Goal: Information Seeking & Learning: Learn about a topic

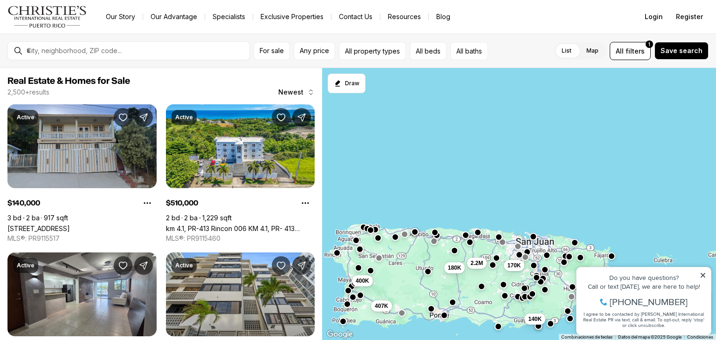
click at [377, 237] on button "button" at bounding box center [377, 238] width 7 height 7
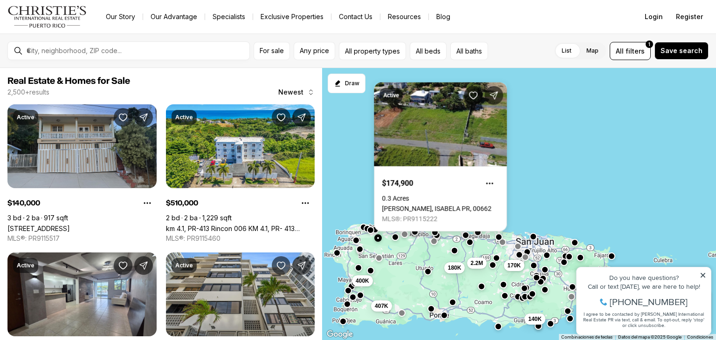
click at [382, 213] on link "[PERSON_NAME], ISABELA PR, 00662" at bounding box center [437, 208] width 110 height 7
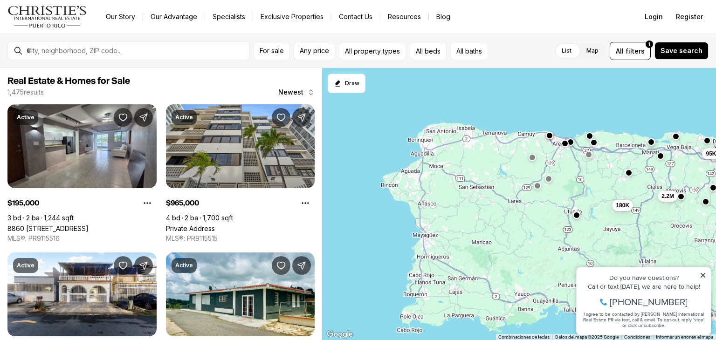
drag, startPoint x: 410, startPoint y: 301, endPoint x: 617, endPoint y: 183, distance: 238.0
click at [617, 183] on div "360K 2.2M 180K 170K 375K 195K 95K 125K" at bounding box center [519, 204] width 394 height 273
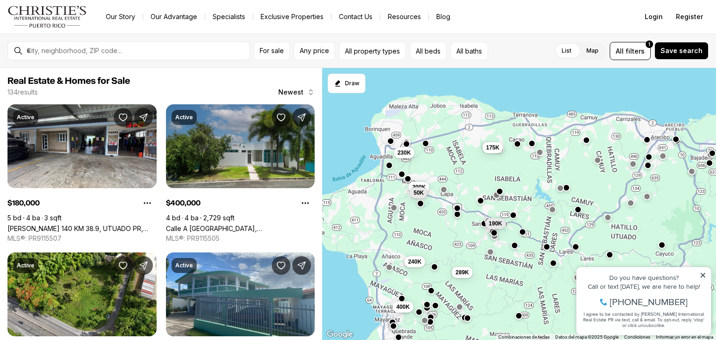
drag, startPoint x: 436, startPoint y: 135, endPoint x: 504, endPoint y: 203, distance: 95.9
click at [504, 203] on div "135K 180K 289K 240K 266K 400K 407K 175K 230K 200K 50K 190K" at bounding box center [519, 204] width 394 height 273
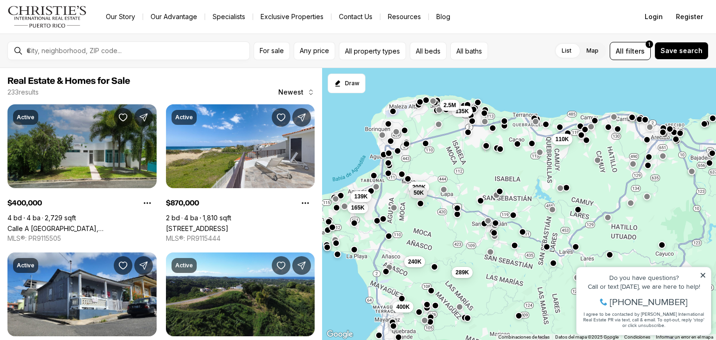
click at [505, 120] on button "button" at bounding box center [503, 120] width 7 height 7
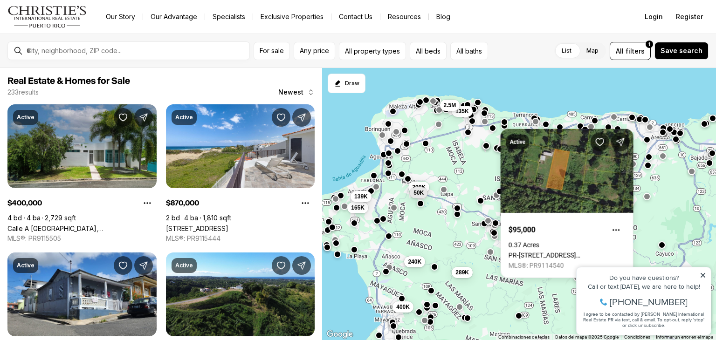
click at [483, 136] on div "135K 289K 240K 400K 200K 50K 110K 165K 135K 2.5M 139K" at bounding box center [519, 204] width 394 height 273
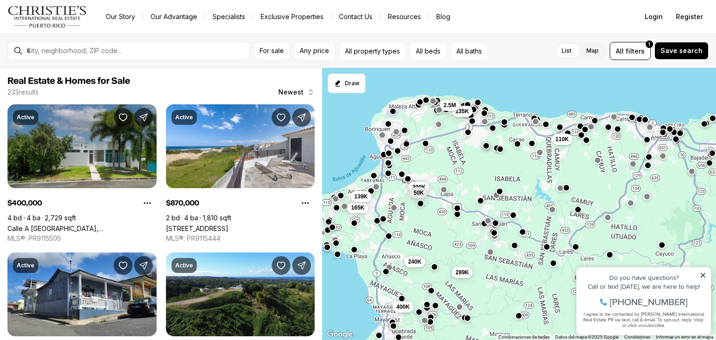
click at [507, 125] on button "button" at bounding box center [503, 124] width 7 height 7
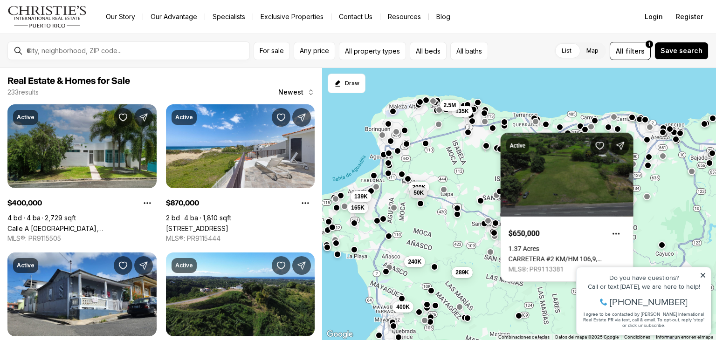
click at [494, 131] on div "135K 289K 240K 400K 200K 50K 110K 165K 135K 2.5M 139K" at bounding box center [519, 204] width 394 height 273
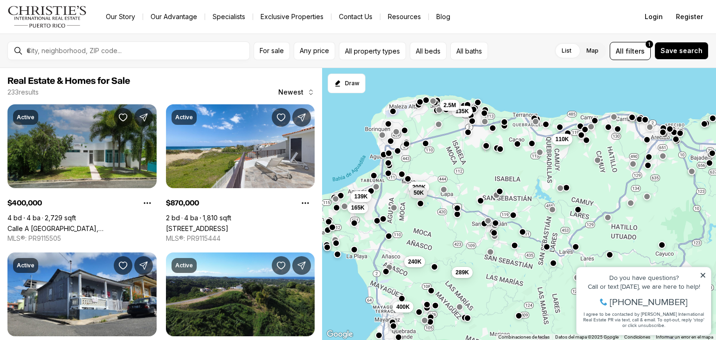
click at [494, 131] on div "135K 289K 240K 400K 200K 50K 110K 165K 135K 2.5M 139K" at bounding box center [519, 204] width 394 height 273
click at [492, 130] on button "button" at bounding box center [492, 126] width 7 height 7
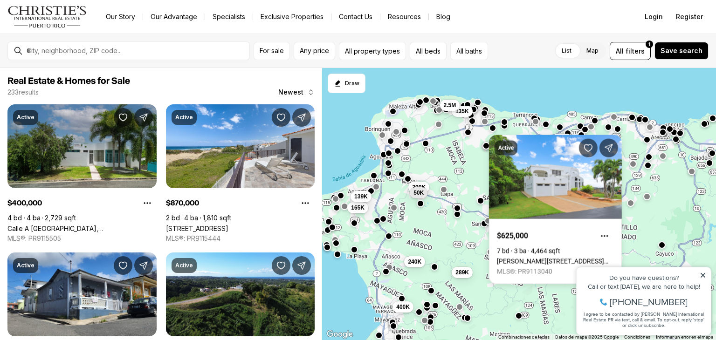
click at [479, 150] on div "135K 289K 240K 400K 200K 50K 110K 165K 135K 2.5M 139K" at bounding box center [519, 204] width 394 height 273
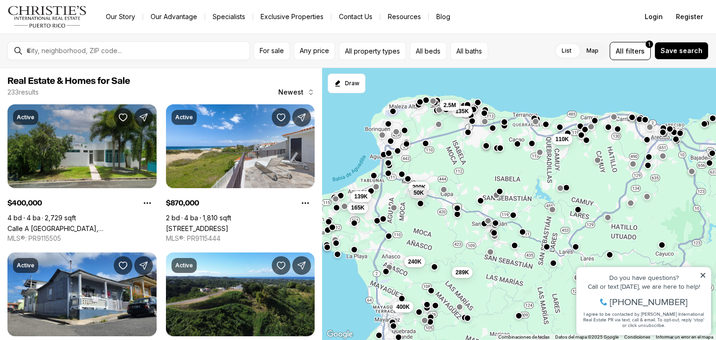
click at [501, 152] on div at bounding box center [499, 148] width 7 height 7
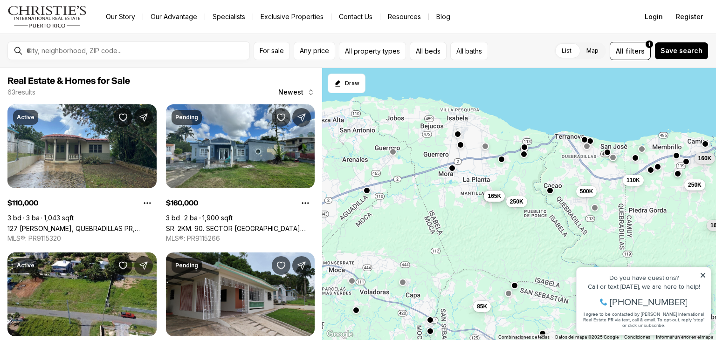
drag, startPoint x: 447, startPoint y: 137, endPoint x: 468, endPoint y: 197, distance: 63.7
click at [468, 197] on div "162K 165K 175K 250K 165K 451K 85K 250K 500K 190K 160K 110K" at bounding box center [519, 204] width 394 height 273
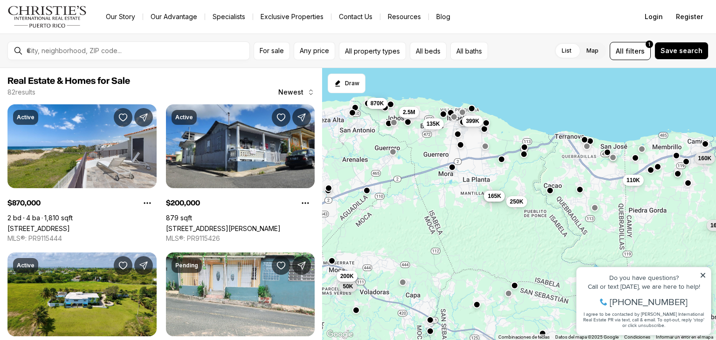
click at [452, 170] on button "button" at bounding box center [452, 166] width 7 height 7
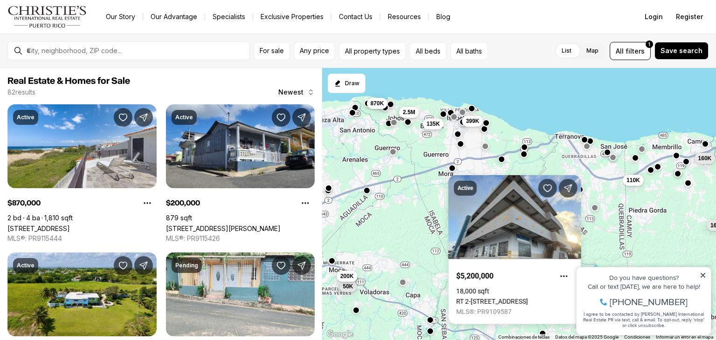
click at [461, 148] on div at bounding box center [459, 144] width 7 height 7
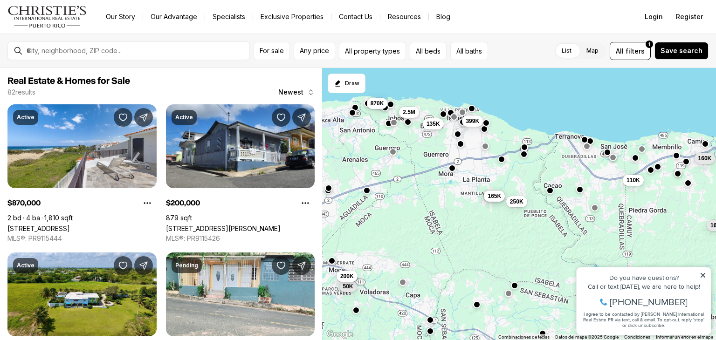
click at [460, 145] on button "button" at bounding box center [459, 143] width 7 height 7
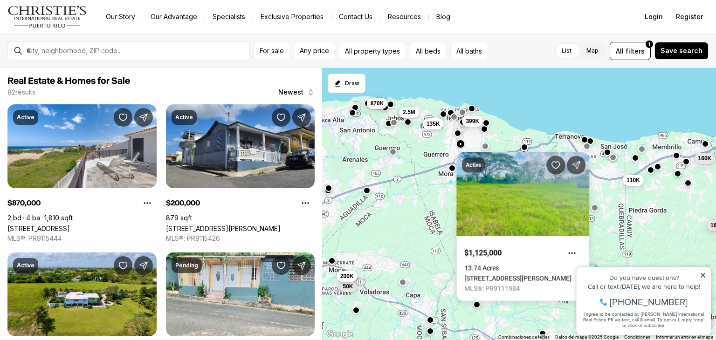
click at [457, 133] on button "button" at bounding box center [457, 132] width 7 height 7
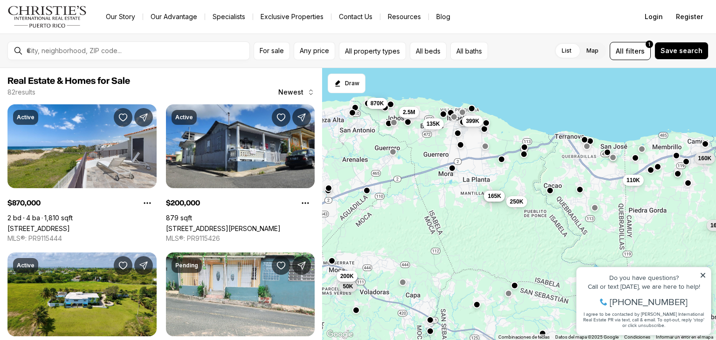
click at [457, 133] on button "button" at bounding box center [457, 132] width 7 height 7
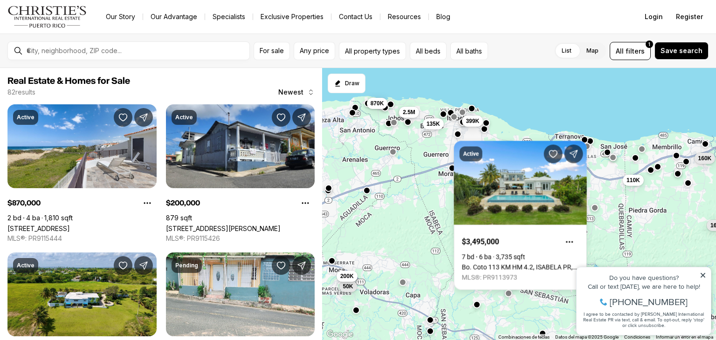
click at [497, 128] on div "165K 175K 165K 250K 160K 110K 50K 200K 870K 2.5M 135K 399K" at bounding box center [519, 204] width 394 height 273
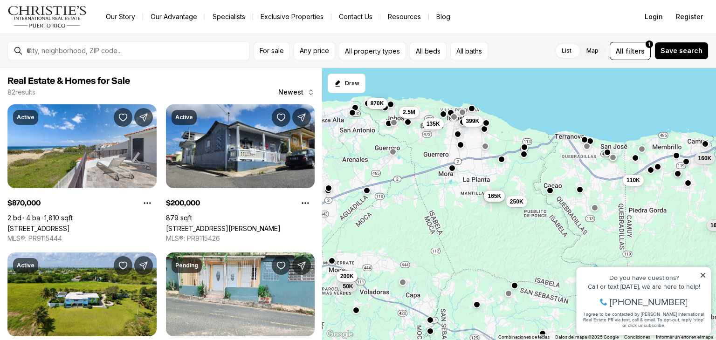
click at [485, 132] on div at bounding box center [484, 128] width 7 height 7
click at [484, 131] on button "button" at bounding box center [484, 127] width 7 height 7
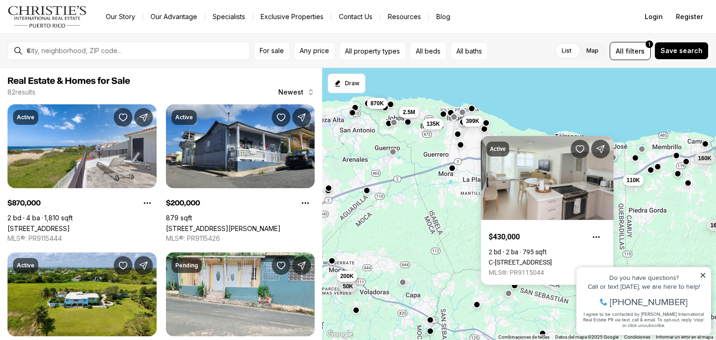
click at [494, 123] on div "165K 175K 165K 250K 160K 110K 50K 200K 870K 2.5M 135K 399K" at bounding box center [519, 204] width 394 height 273
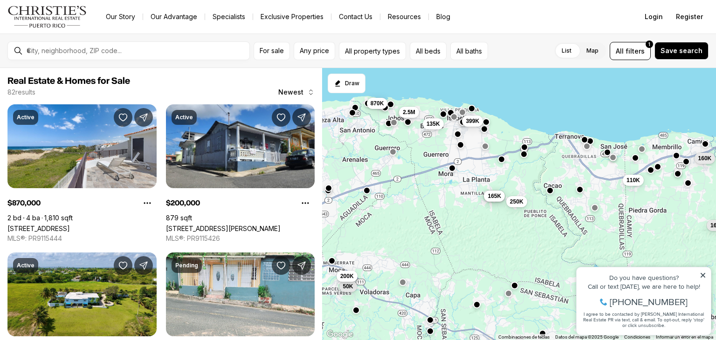
click at [487, 125] on button "button" at bounding box center [486, 121] width 7 height 7
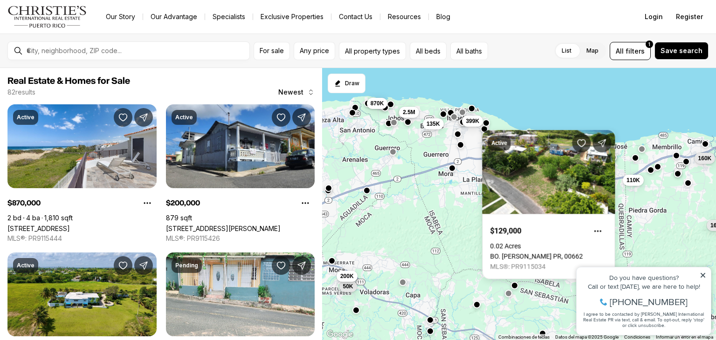
click at [469, 132] on div "165K 175K 165K 250K 160K 110K 50K 200K 870K 2.5M 135K 399K" at bounding box center [519, 204] width 394 height 273
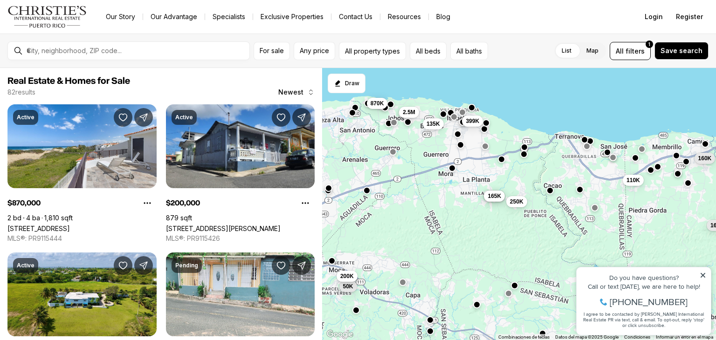
click at [472, 104] on button "button" at bounding box center [471, 107] width 7 height 7
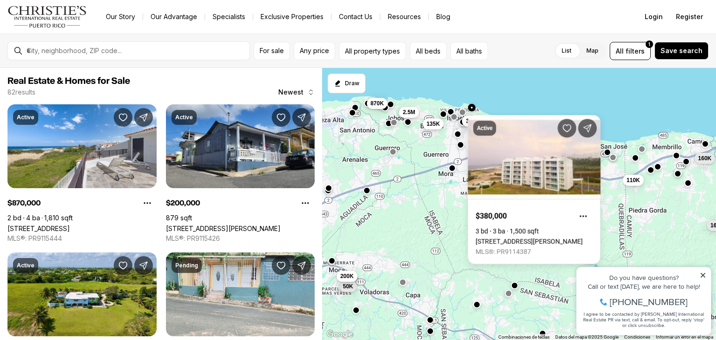
click at [449, 112] on button "button" at bounding box center [450, 111] width 7 height 7
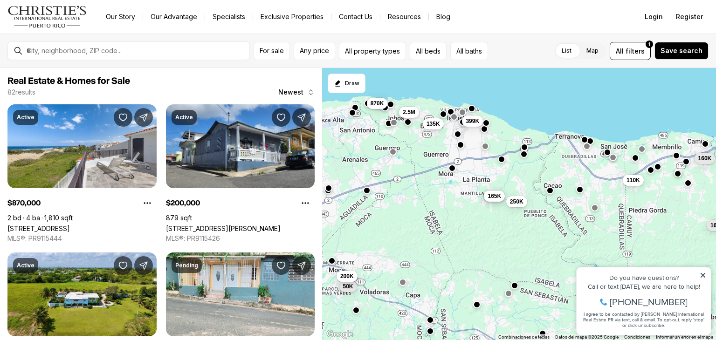
click at [449, 112] on button "button" at bounding box center [450, 111] width 7 height 7
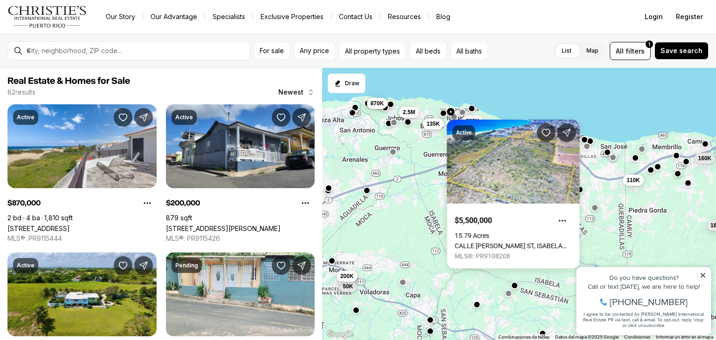
click at [444, 112] on button "button" at bounding box center [443, 112] width 7 height 7
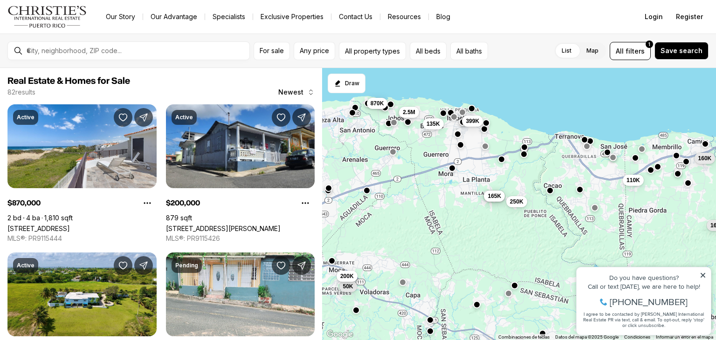
click at [444, 112] on button "button" at bounding box center [443, 112] width 7 height 7
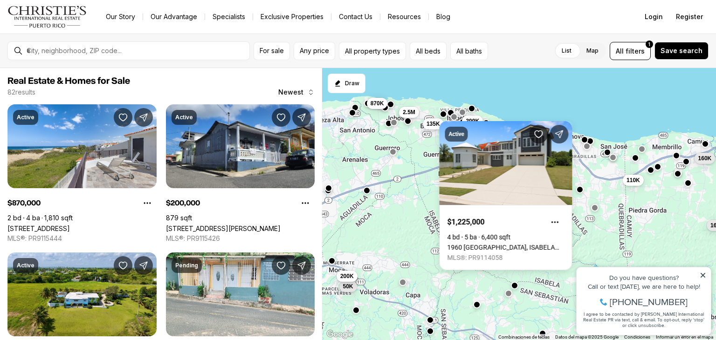
click at [407, 125] on div at bounding box center [407, 121] width 7 height 7
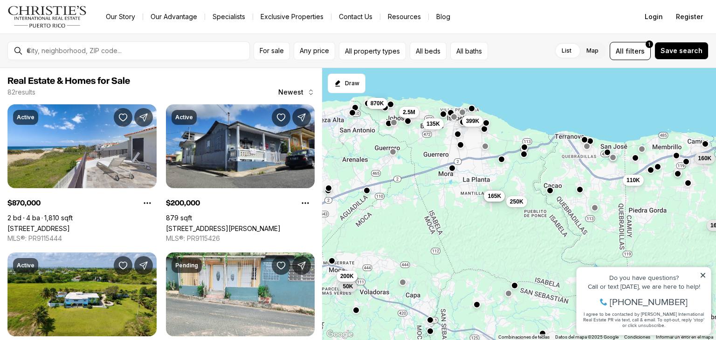
click at [407, 124] on button "button" at bounding box center [407, 120] width 7 height 7
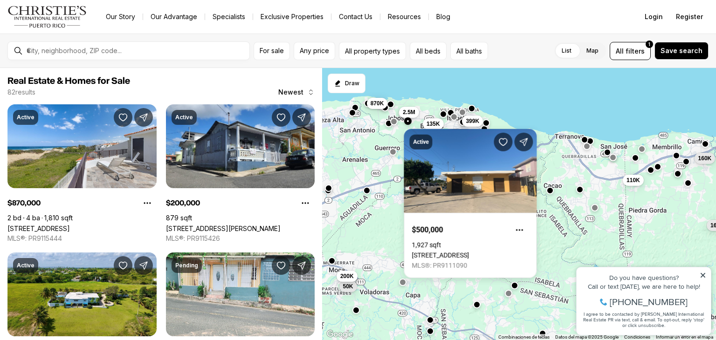
click at [393, 122] on button "button" at bounding box center [393, 121] width 7 height 7
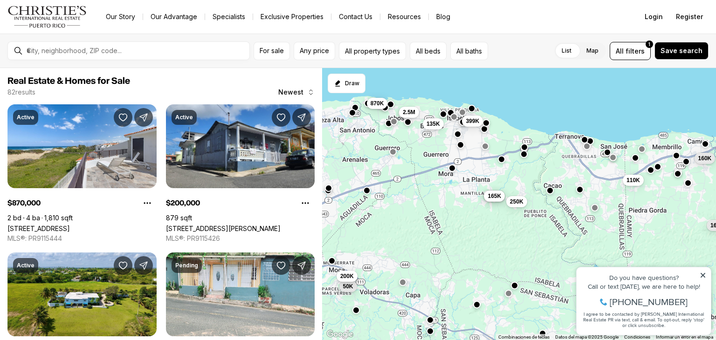
click at [393, 122] on button "button" at bounding box center [393, 121] width 7 height 7
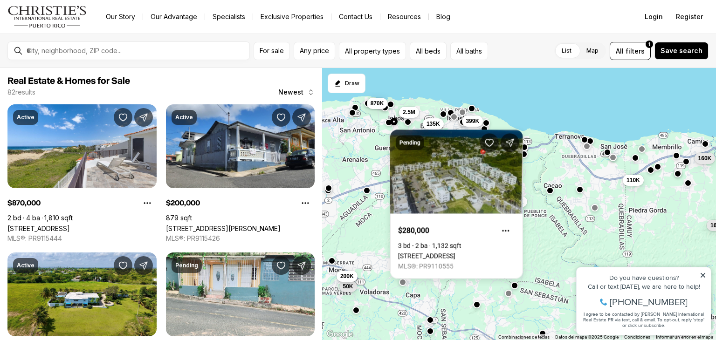
click at [387, 122] on button "button" at bounding box center [388, 122] width 7 height 7
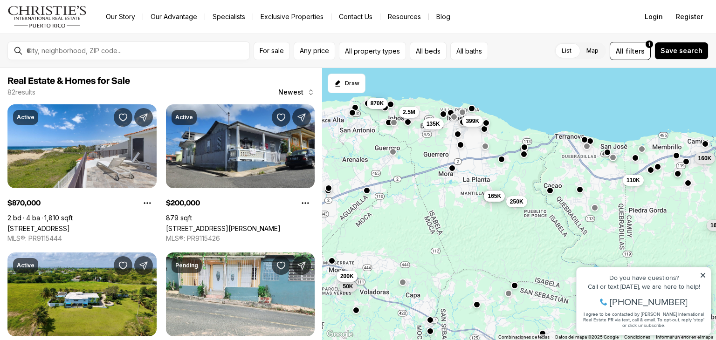
click at [387, 122] on button "button" at bounding box center [388, 122] width 7 height 7
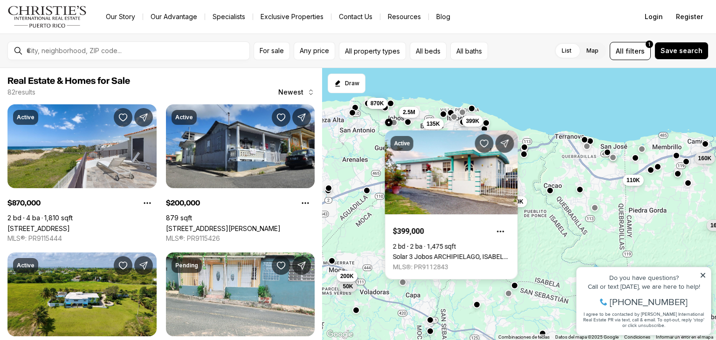
click at [392, 104] on button "button" at bounding box center [390, 103] width 7 height 7
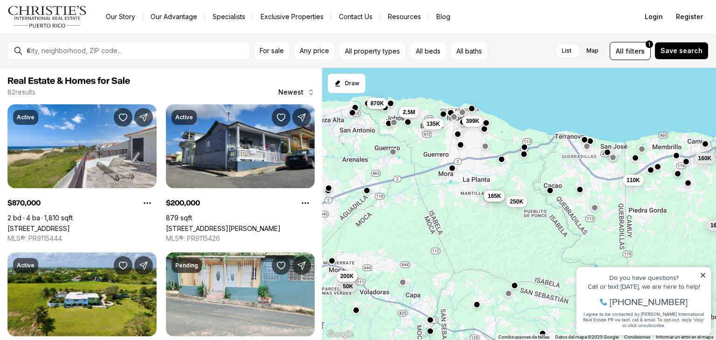
click at [392, 104] on button "button" at bounding box center [390, 103] width 7 height 7
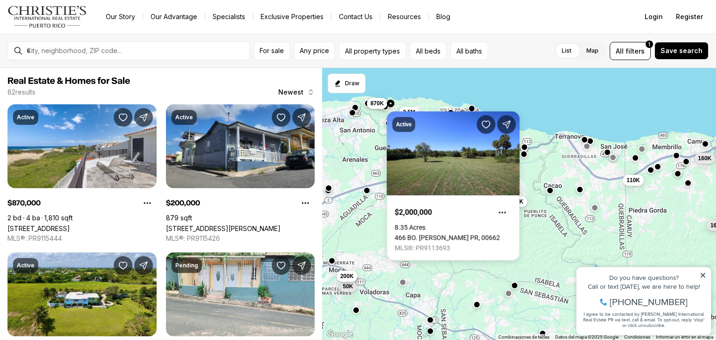
click at [382, 108] on button "button" at bounding box center [384, 106] width 7 height 7
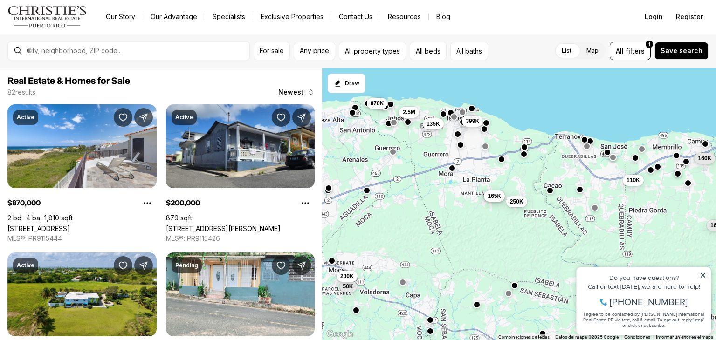
click at [382, 108] on button "button" at bounding box center [384, 106] width 7 height 7
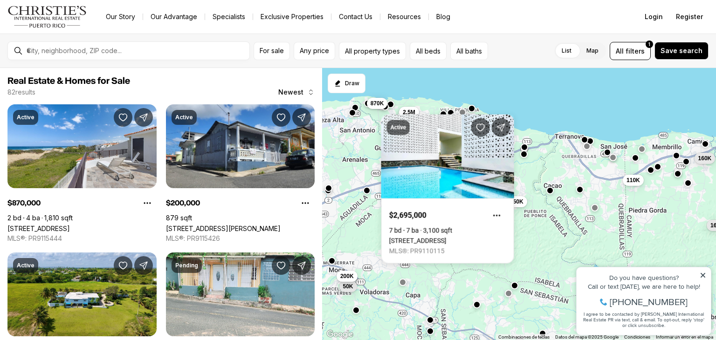
click at [382, 108] on div "Active $2,695,000 7 bd 7 ba 3,100 sqft 7 OCA, ISABELA PR, 00662 MLS®: PR9110115" at bounding box center [447, 185] width 133 height 157
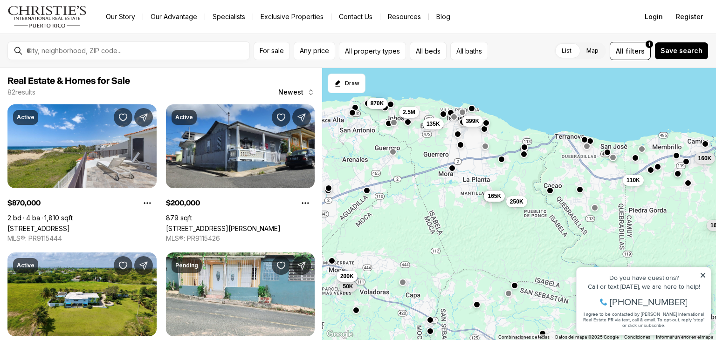
click at [368, 113] on div "165K 175K 165K 250K 160K 110K 50K 200K 870K 2.5M 135K 399K" at bounding box center [519, 204] width 394 height 273
click at [353, 115] on div at bounding box center [352, 112] width 7 height 7
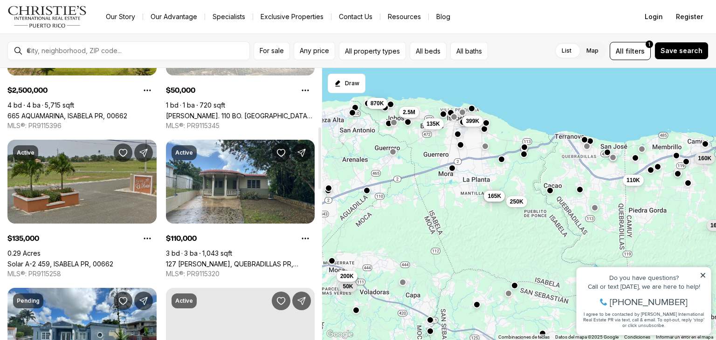
scroll to position [261, 0]
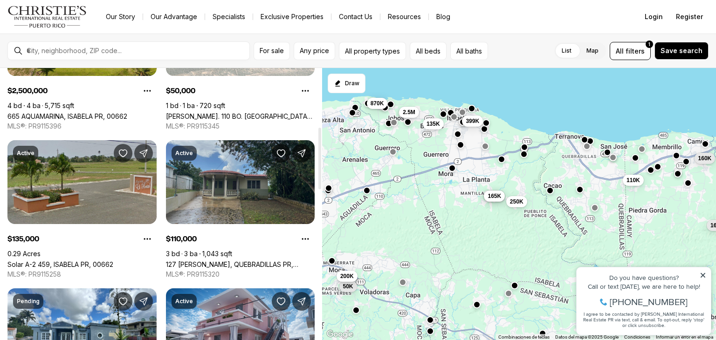
click at [249, 261] on link "127 [PERSON_NAME], QUEBRADILLAS PR, 00678" at bounding box center [240, 265] width 149 height 8
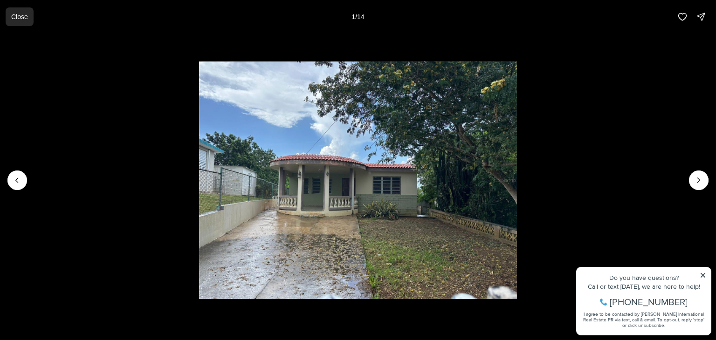
click at [20, 15] on p "Close" at bounding box center [19, 16] width 17 height 7
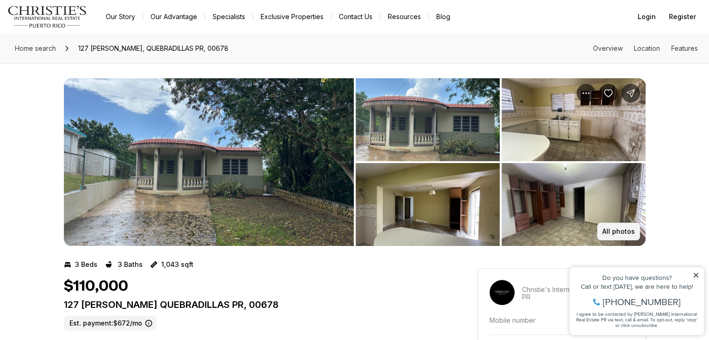
click at [614, 228] on p "All photos" at bounding box center [618, 231] width 33 height 7
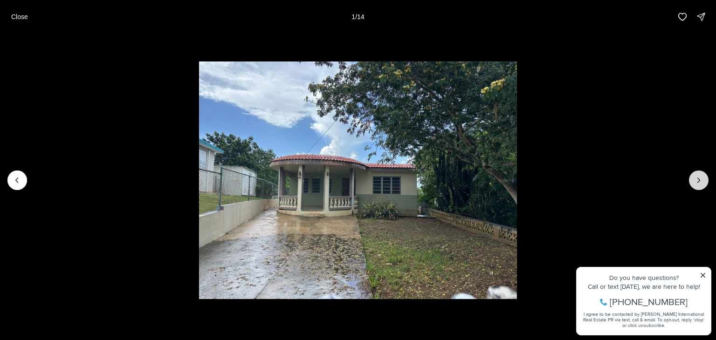
click at [700, 178] on icon "Next slide" at bounding box center [698, 180] width 9 height 9
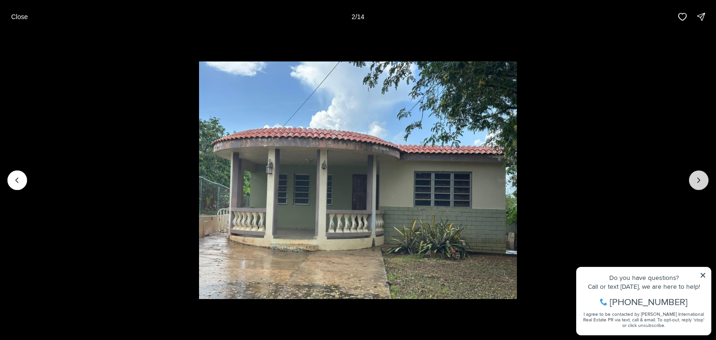
click at [700, 178] on icon "Next slide" at bounding box center [698, 180] width 9 height 9
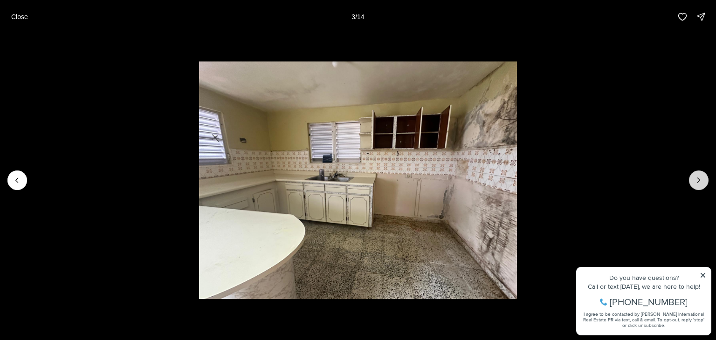
click at [700, 178] on icon "Next slide" at bounding box center [698, 180] width 9 height 9
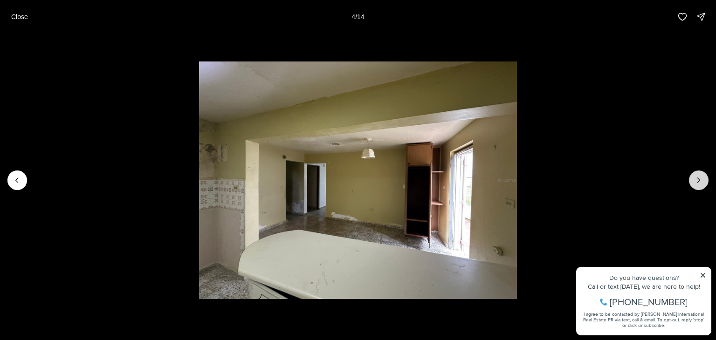
click at [700, 178] on icon "Next slide" at bounding box center [698, 180] width 9 height 9
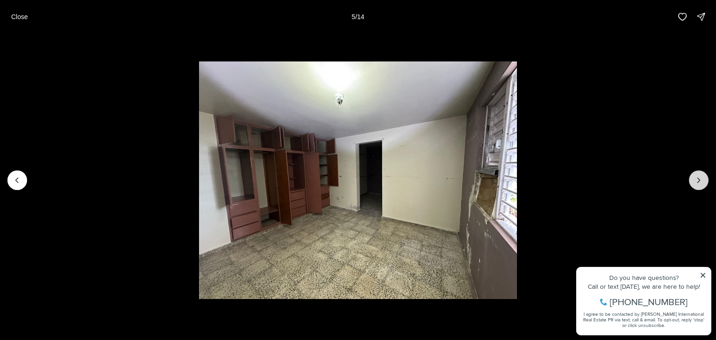
click at [700, 178] on icon "Next slide" at bounding box center [698, 180] width 9 height 9
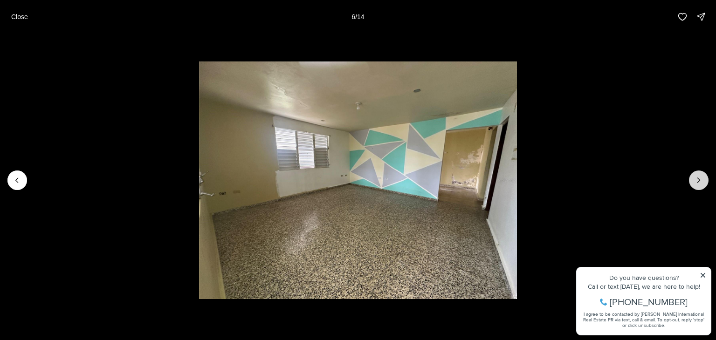
click at [700, 178] on icon "Next slide" at bounding box center [698, 180] width 9 height 9
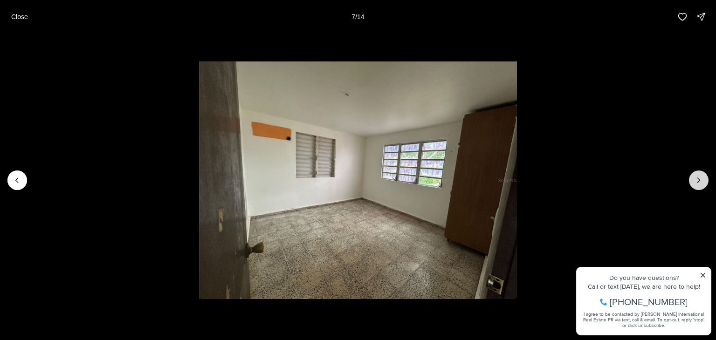
click at [700, 178] on icon "Next slide" at bounding box center [698, 180] width 9 height 9
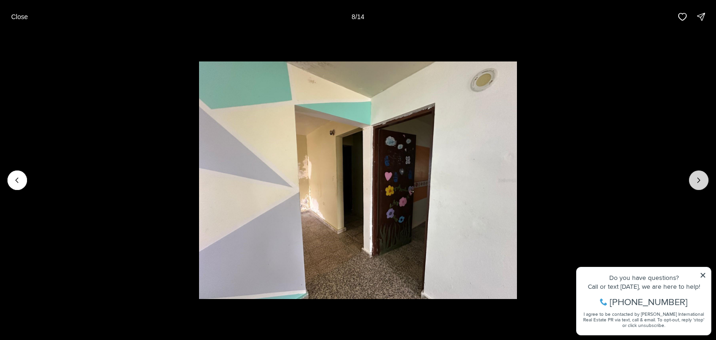
click at [700, 178] on icon "Next slide" at bounding box center [698, 180] width 9 height 9
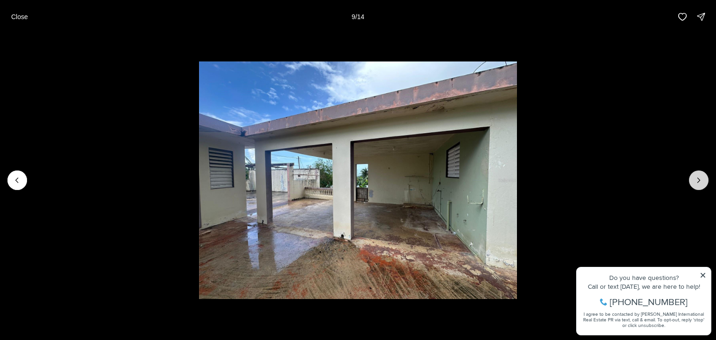
click at [700, 178] on icon "Next slide" at bounding box center [698, 180] width 9 height 9
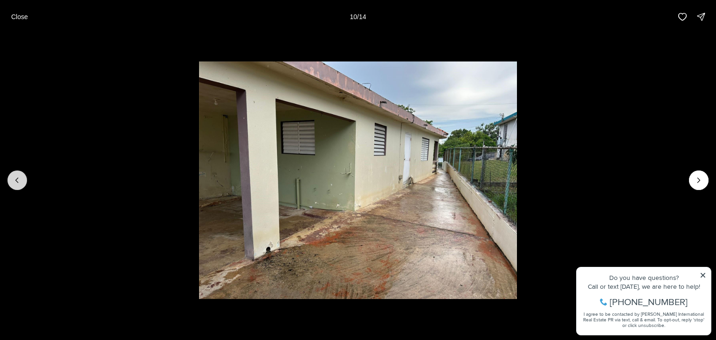
click at [17, 186] on button "Previous slide" at bounding box center [17, 181] width 20 height 20
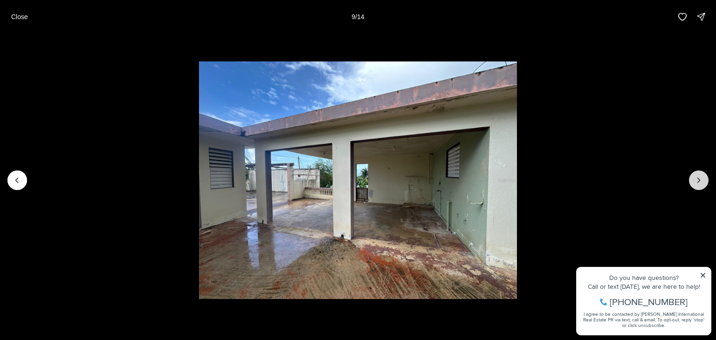
click at [700, 185] on icon "Next slide" at bounding box center [698, 180] width 9 height 9
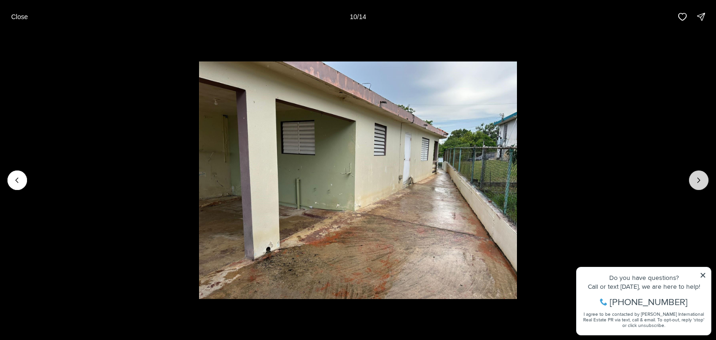
click at [700, 185] on icon "Next slide" at bounding box center [698, 180] width 9 height 9
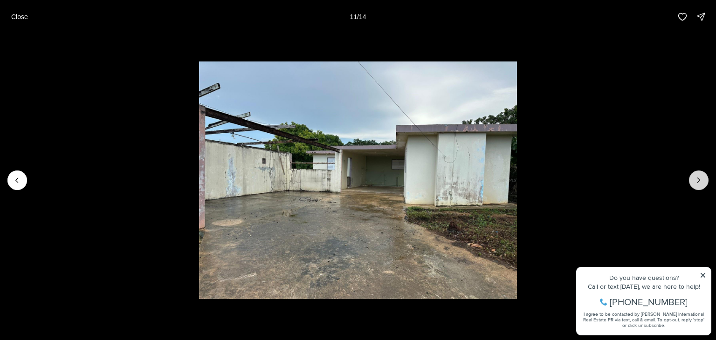
click at [700, 185] on icon "Next slide" at bounding box center [698, 180] width 9 height 9
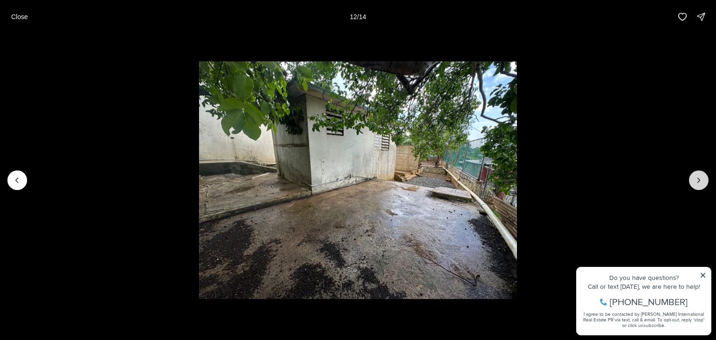
click at [700, 185] on icon "Next slide" at bounding box center [698, 180] width 9 height 9
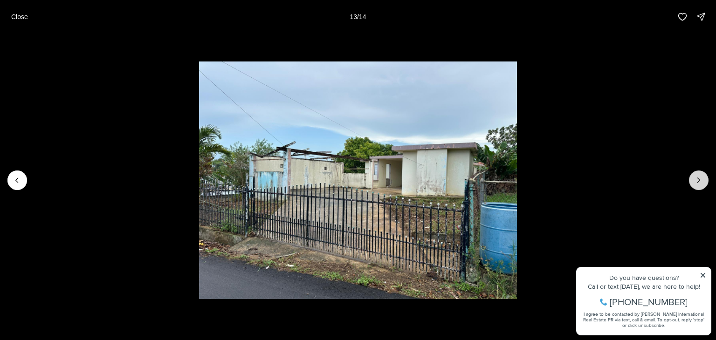
click at [700, 185] on icon "Next slide" at bounding box center [698, 180] width 9 height 9
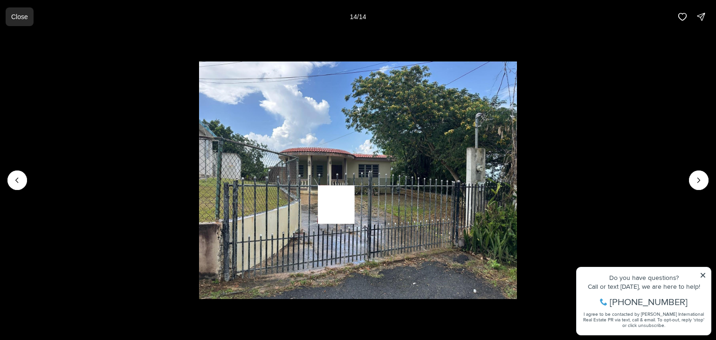
click at [16, 15] on p "Close" at bounding box center [19, 16] width 17 height 7
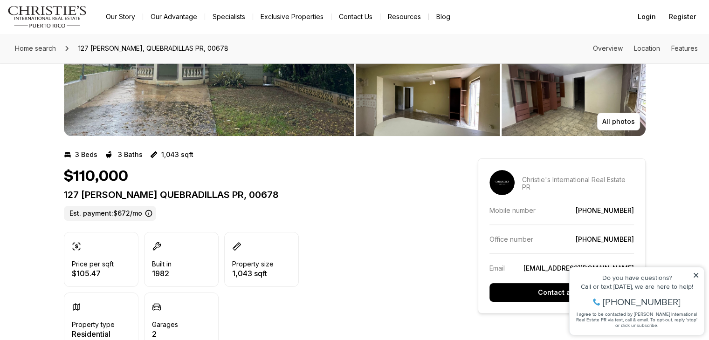
scroll to position [1, 0]
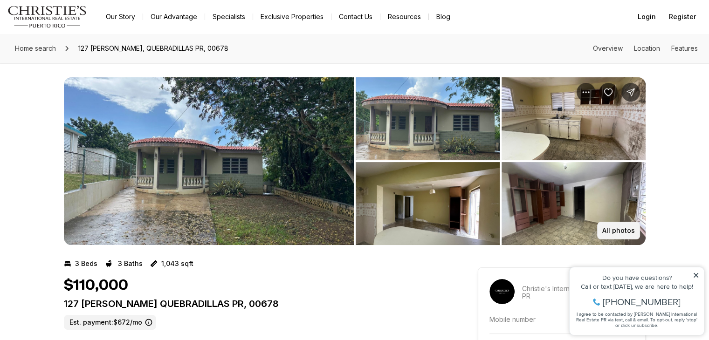
click at [619, 228] on p "All photos" at bounding box center [618, 230] width 33 height 7
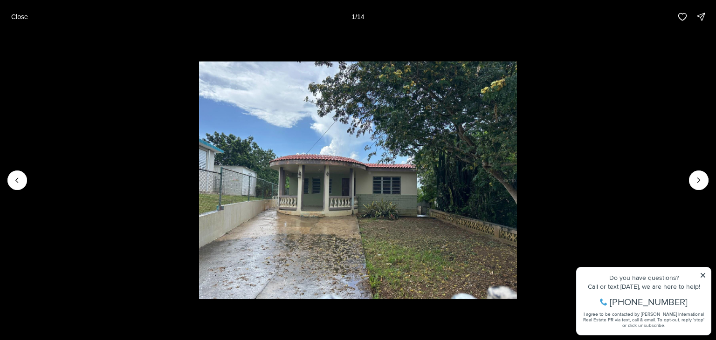
click at [696, 190] on li "1 of 14" at bounding box center [358, 181] width 716 height 294
click at [702, 181] on icon "Next slide" at bounding box center [698, 180] width 9 height 9
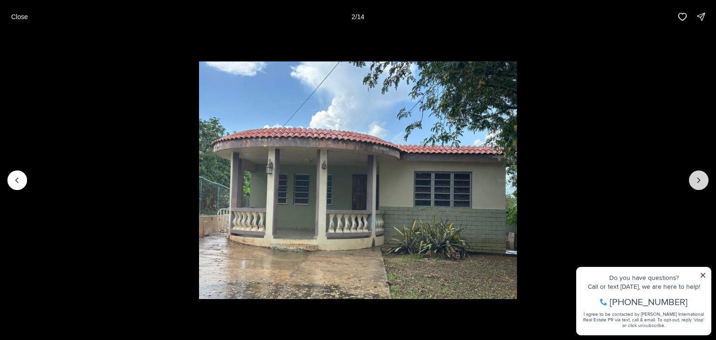
click at [702, 181] on icon "Next slide" at bounding box center [698, 180] width 9 height 9
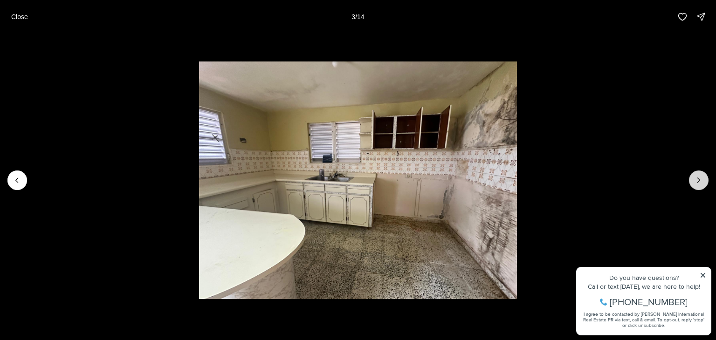
click at [702, 181] on icon "Next slide" at bounding box center [698, 180] width 9 height 9
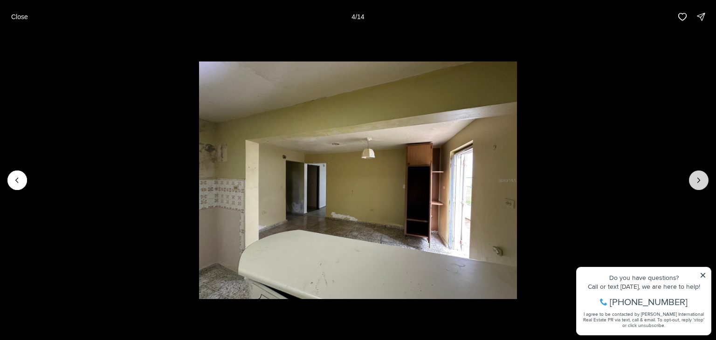
click at [702, 181] on icon "Next slide" at bounding box center [698, 180] width 9 height 9
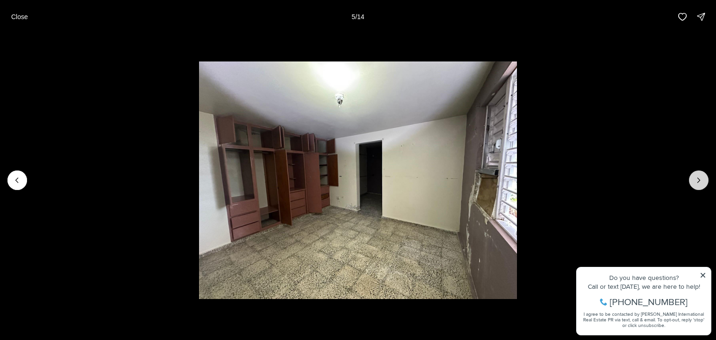
click at [702, 181] on icon "Next slide" at bounding box center [698, 180] width 9 height 9
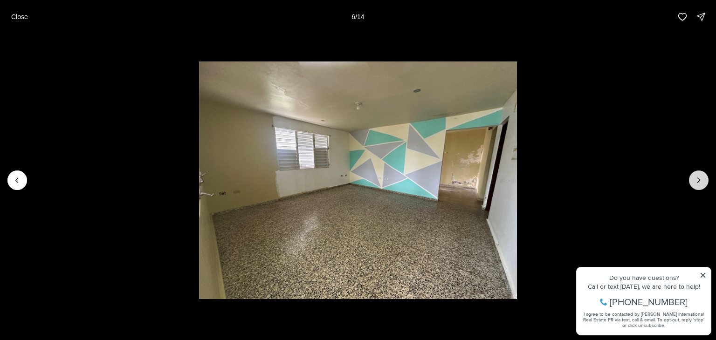
click at [702, 181] on icon "Next slide" at bounding box center [698, 180] width 9 height 9
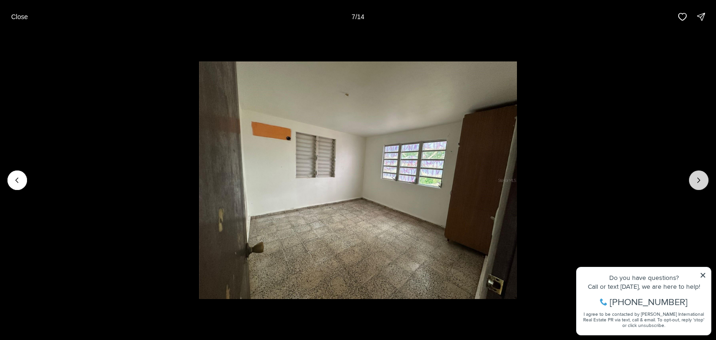
click at [702, 181] on icon "Next slide" at bounding box center [698, 180] width 9 height 9
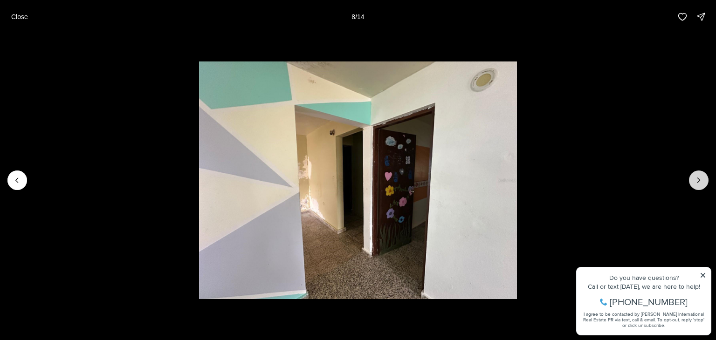
click at [702, 181] on icon "Next slide" at bounding box center [698, 180] width 9 height 9
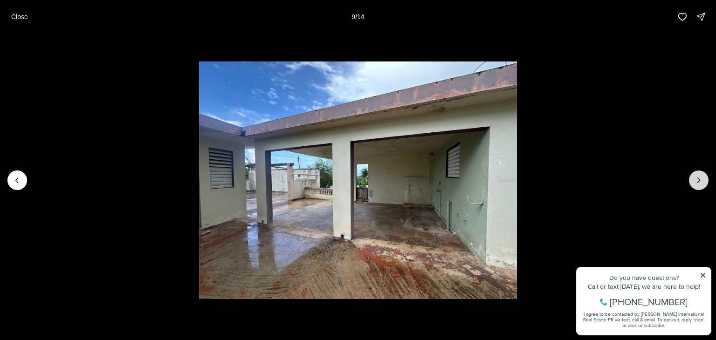
click at [703, 178] on icon "Next slide" at bounding box center [698, 180] width 9 height 9
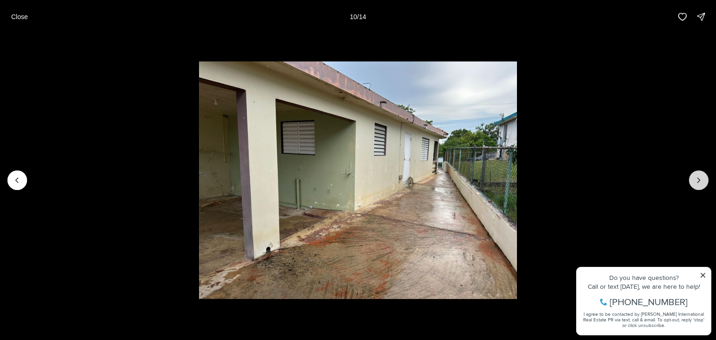
click at [703, 178] on icon "Next slide" at bounding box center [698, 180] width 9 height 9
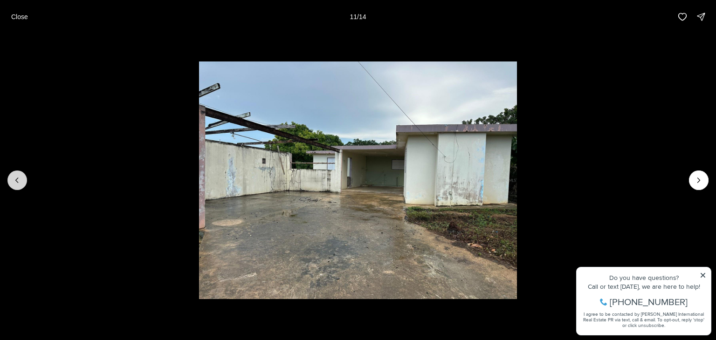
click at [17, 173] on button "Previous slide" at bounding box center [17, 181] width 20 height 20
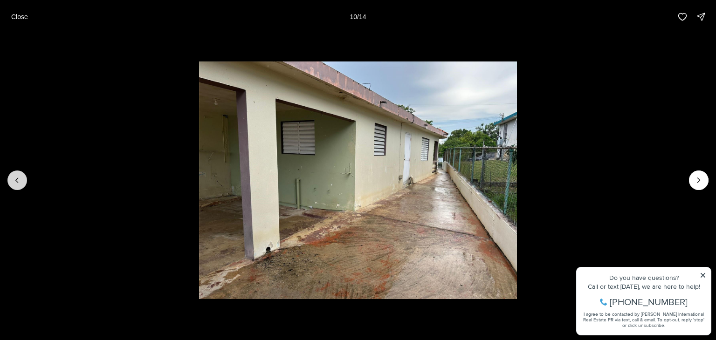
click at [17, 173] on button "Previous slide" at bounding box center [17, 181] width 20 height 20
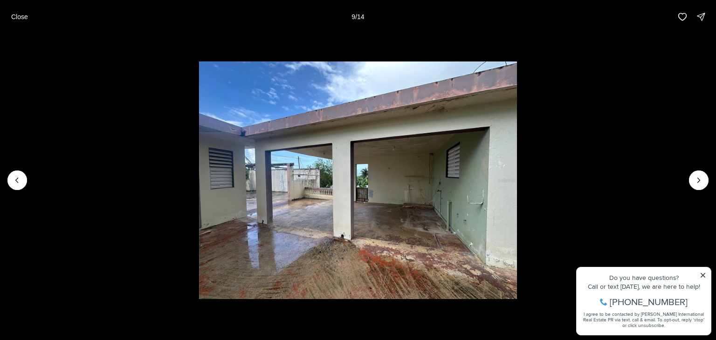
click at [704, 276] on li "9 of 14" at bounding box center [358, 181] width 716 height 294
click at [701, 176] on icon "Next slide" at bounding box center [698, 180] width 9 height 9
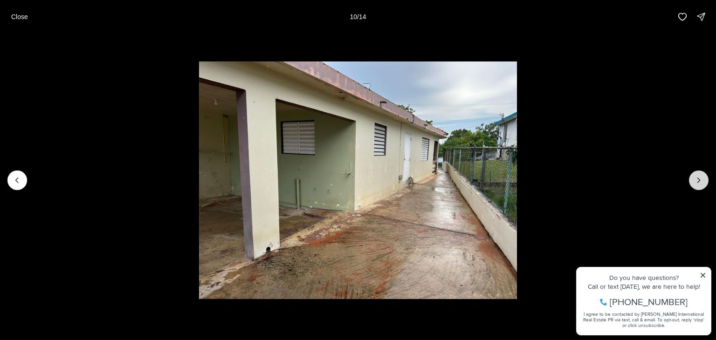
click at [704, 177] on button "Next slide" at bounding box center [699, 181] width 20 height 20
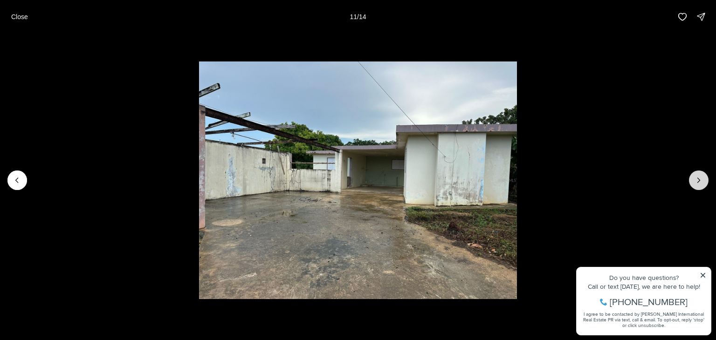
click at [704, 177] on button "Next slide" at bounding box center [699, 181] width 20 height 20
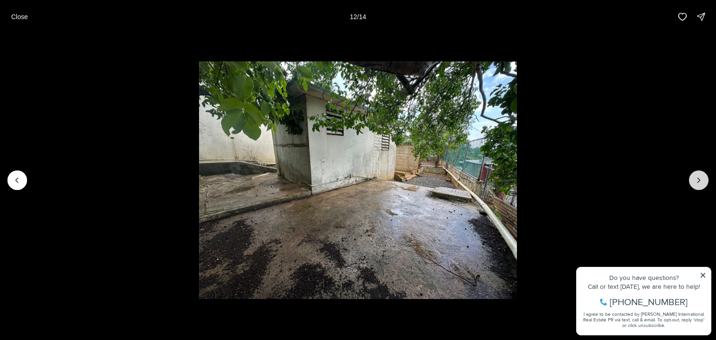
click at [699, 183] on icon "Next slide" at bounding box center [698, 180] width 9 height 9
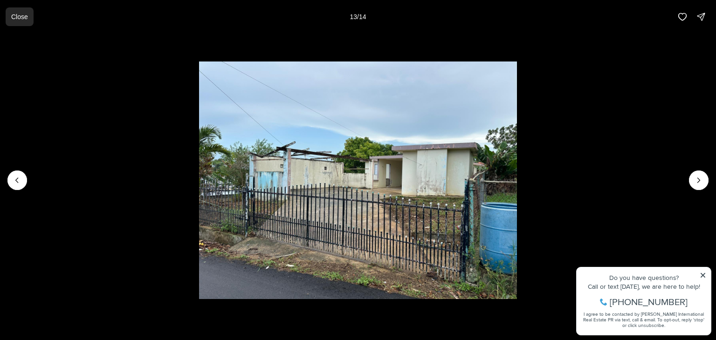
click at [15, 13] on p "Close" at bounding box center [19, 16] width 17 height 7
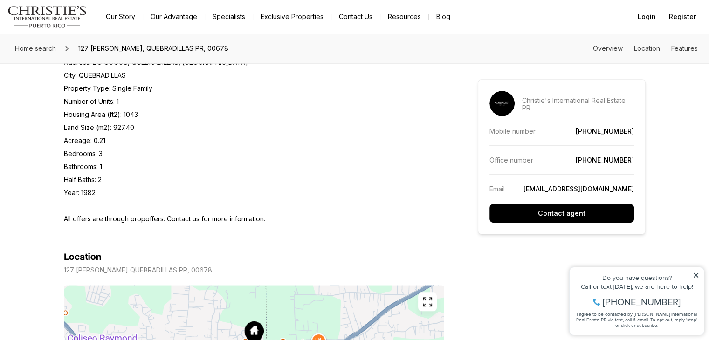
scroll to position [659, 0]
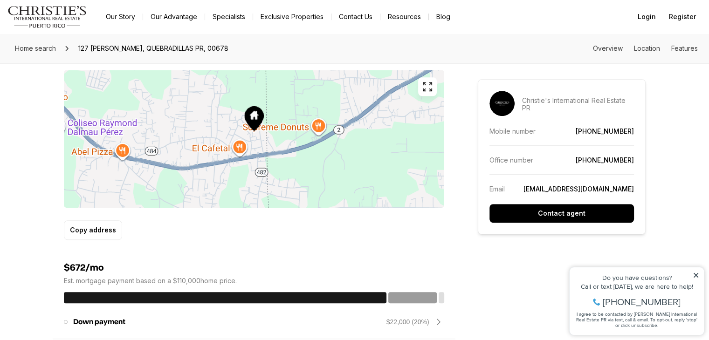
click at [427, 86] on icon "button" at bounding box center [427, 86] width 11 height 11
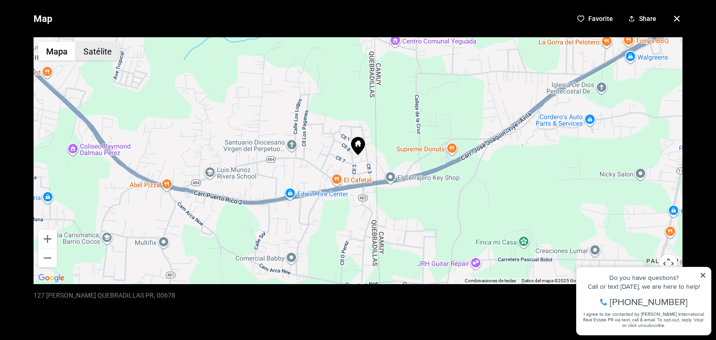
click at [107, 52] on button "Satélite" at bounding box center [98, 51] width 44 height 19
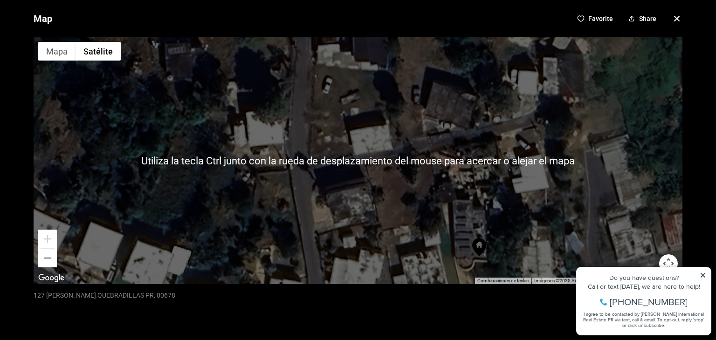
click at [462, 174] on div at bounding box center [358, 160] width 649 height 247
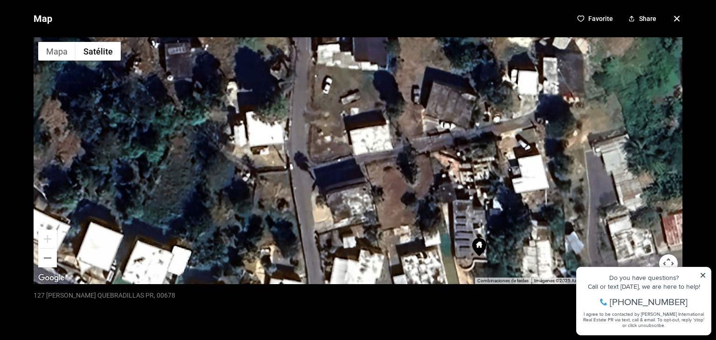
click at [462, 174] on div at bounding box center [358, 160] width 649 height 247
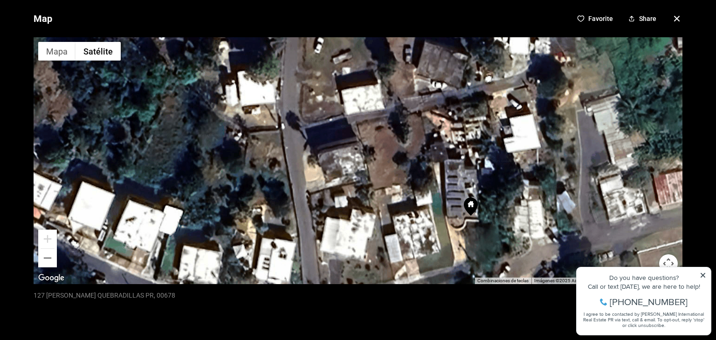
drag, startPoint x: 462, startPoint y: 174, endPoint x: 453, endPoint y: 131, distance: 44.0
click at [453, 131] on div at bounding box center [358, 160] width 649 height 247
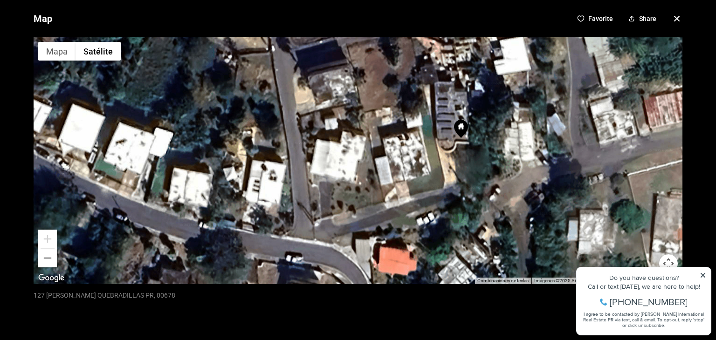
drag, startPoint x: 441, startPoint y: 221, endPoint x: 431, endPoint y: 141, distance: 79.9
click at [431, 141] on div at bounding box center [358, 160] width 649 height 247
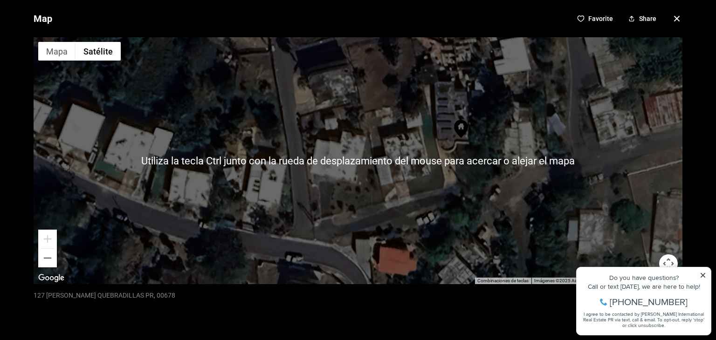
click at [464, 154] on div at bounding box center [358, 160] width 649 height 247
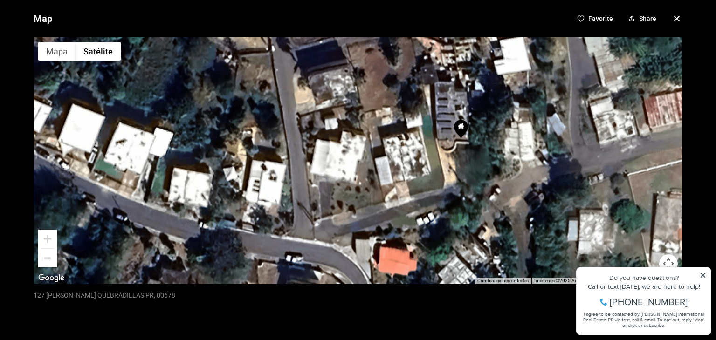
click at [464, 154] on div at bounding box center [358, 160] width 649 height 247
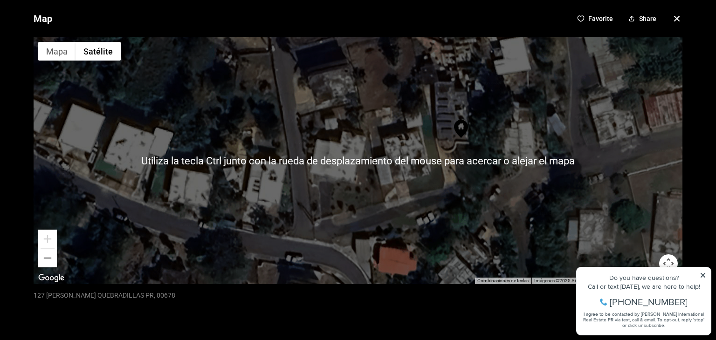
click at [441, 118] on div at bounding box center [358, 160] width 649 height 247
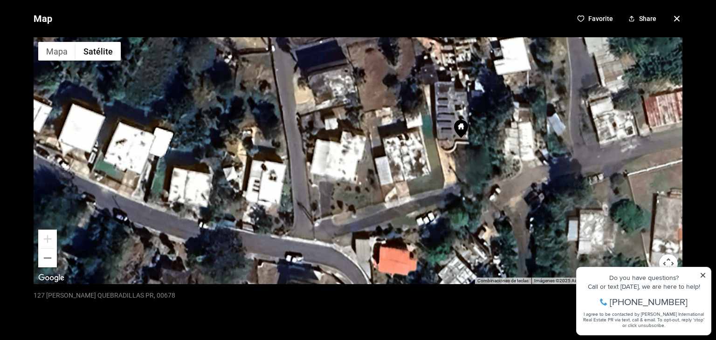
click at [441, 118] on div at bounding box center [358, 160] width 649 height 247
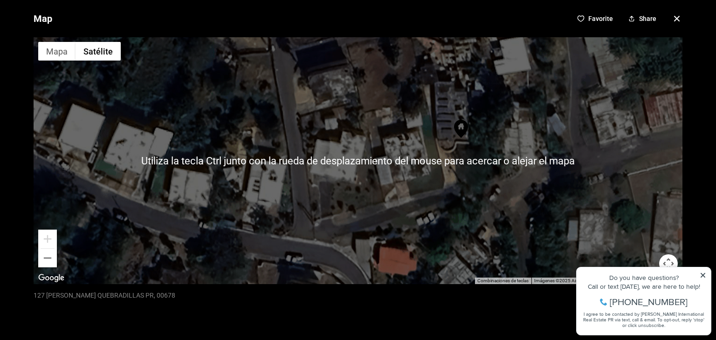
click at [435, 63] on div at bounding box center [358, 160] width 649 height 247
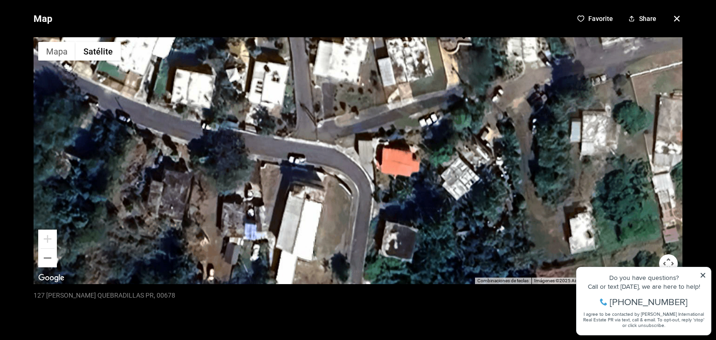
drag, startPoint x: 435, startPoint y: 63, endPoint x: 438, endPoint y: -33, distance: 96.5
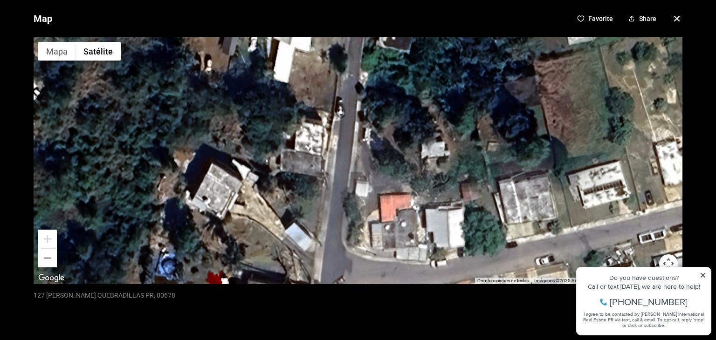
drag, startPoint x: 401, startPoint y: 250, endPoint x: 399, endPoint y: 37, distance: 212.6
click at [399, 37] on div at bounding box center [358, 160] width 649 height 247
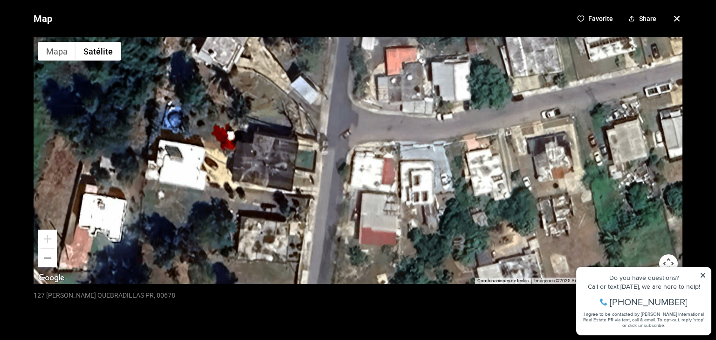
drag, startPoint x: 410, startPoint y: 182, endPoint x: 416, endPoint y: 34, distance: 148.4
click at [416, 34] on div "Map Favorite Share ← Mover a la izquierda → Mover a la derecha ↑ Mover hacia ar…" at bounding box center [358, 170] width 716 height 340
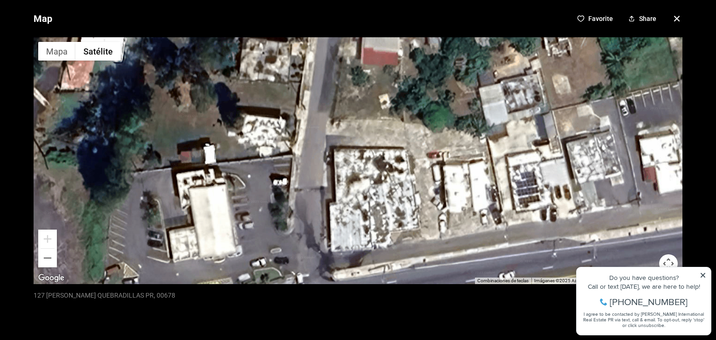
drag, startPoint x: 416, startPoint y: 181, endPoint x: 418, endPoint y: 0, distance: 181.8
click at [418, 0] on div "Map Favorite Share ← Mover a la izquierda → Mover a la derecha ↑ Mover hacia ar…" at bounding box center [358, 170] width 716 height 340
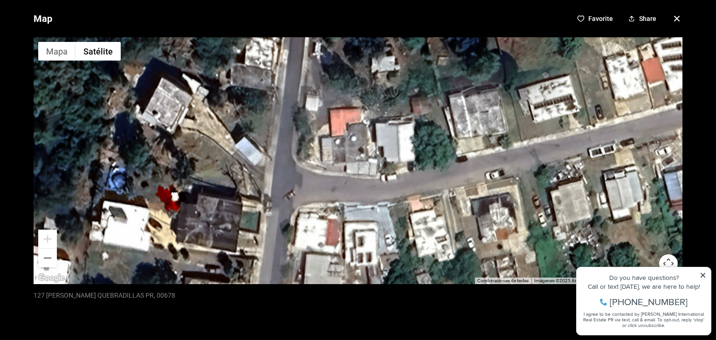
drag, startPoint x: 408, startPoint y: 122, endPoint x: 351, endPoint y: 362, distance: 247.0
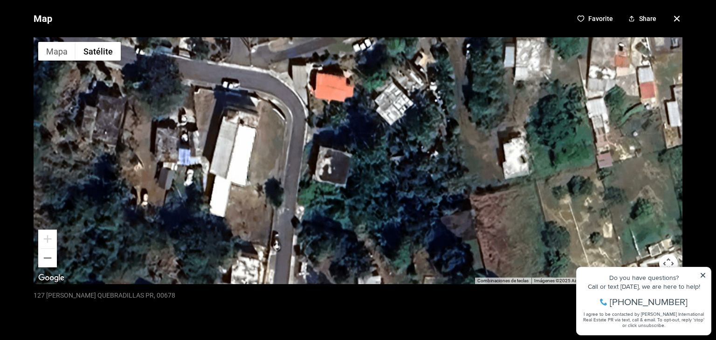
drag, startPoint x: 410, startPoint y: 139, endPoint x: 396, endPoint y: 360, distance: 221.4
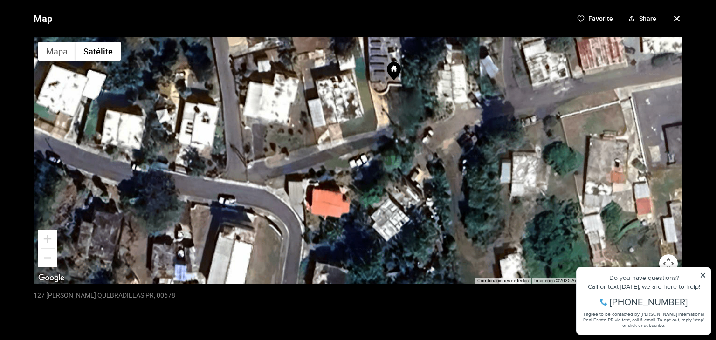
drag, startPoint x: 380, startPoint y: 252, endPoint x: 379, endPoint y: 359, distance: 106.3
click at [675, 17] on icon "button" at bounding box center [677, 18] width 5 height 5
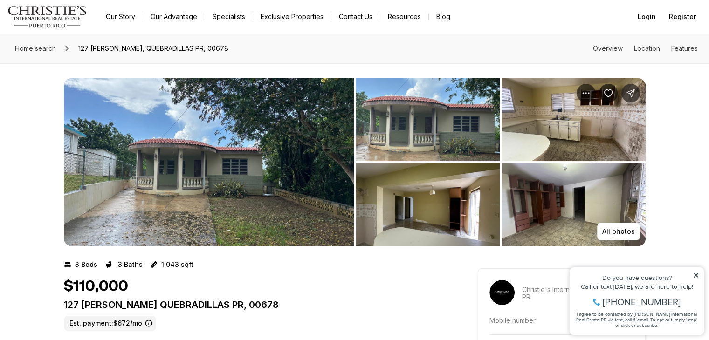
scroll to position [0, 0]
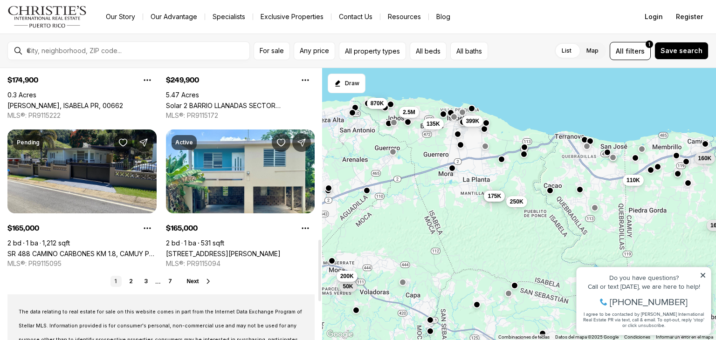
scroll to position [787, 0]
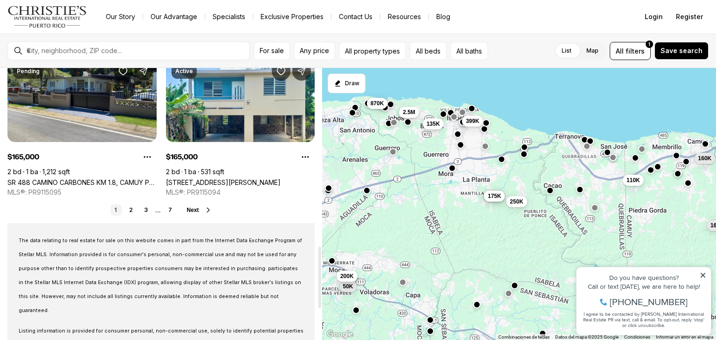
click at [196, 210] on span "Next" at bounding box center [193, 210] width 12 height 7
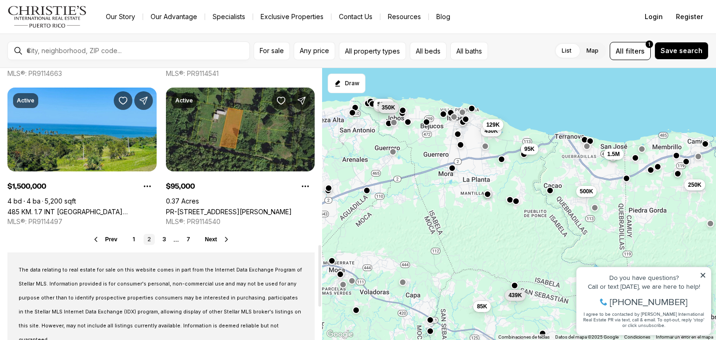
scroll to position [791, 0]
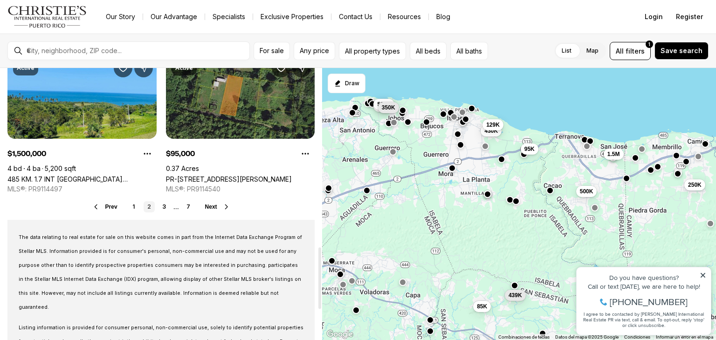
click at [213, 207] on span "Next" at bounding box center [211, 207] width 12 height 7
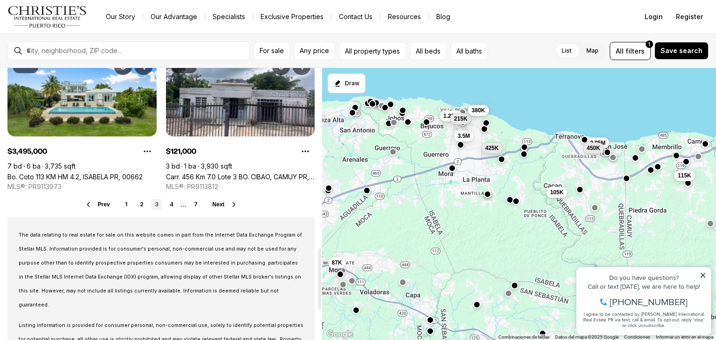
scroll to position [794, 0]
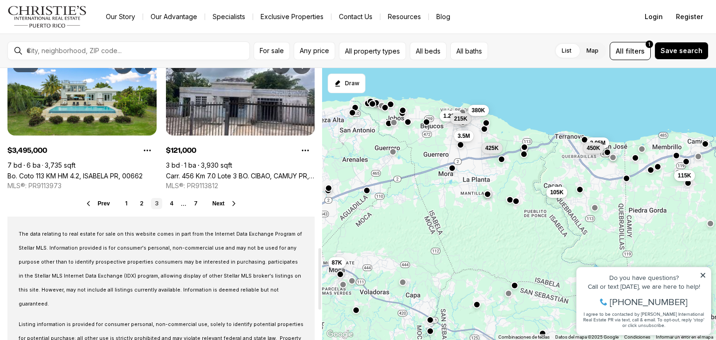
click at [220, 200] on span "Next" at bounding box center [219, 203] width 12 height 7
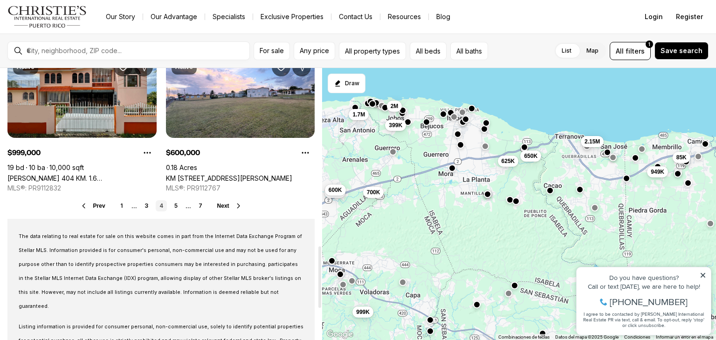
scroll to position [798, 0]
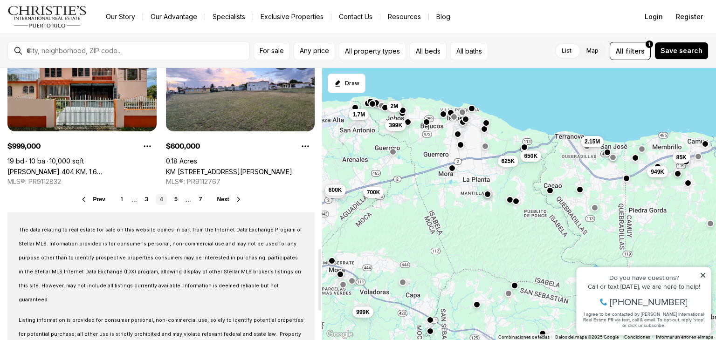
click at [221, 198] on span "Next" at bounding box center [223, 199] width 12 height 7
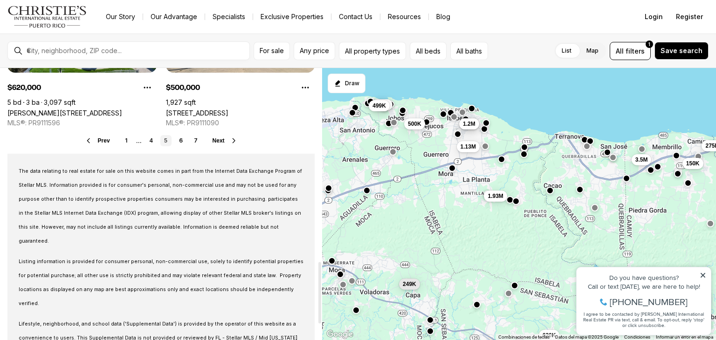
scroll to position [862, 0]
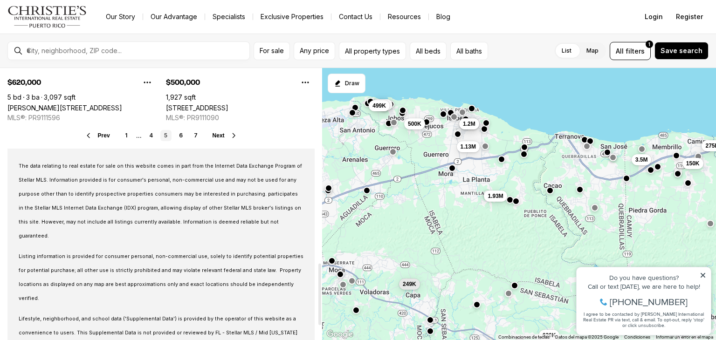
click at [221, 132] on span "Next" at bounding box center [219, 135] width 12 height 7
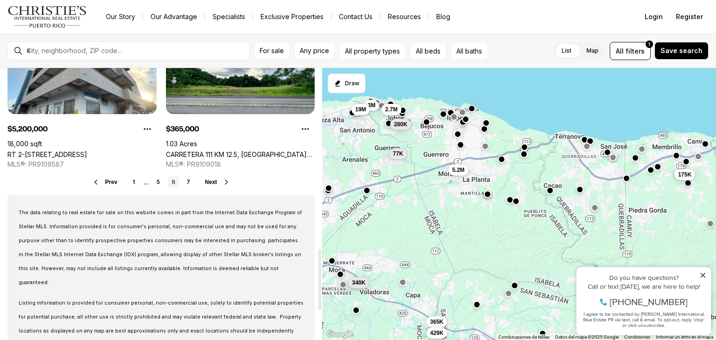
scroll to position [820, 0]
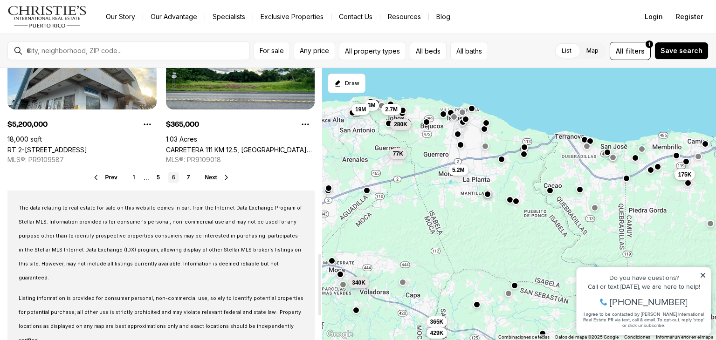
click at [213, 178] on span "Next" at bounding box center [211, 177] width 12 height 7
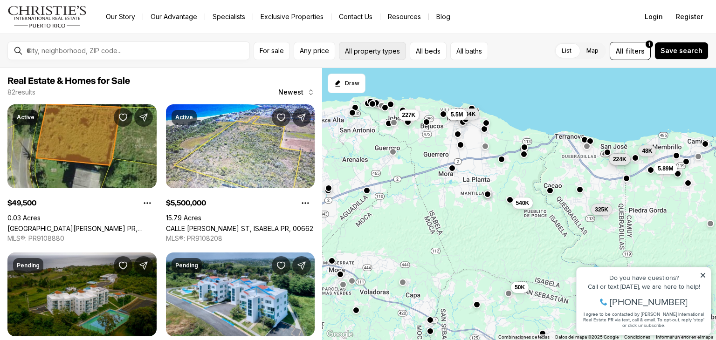
click at [379, 51] on button "All property types" at bounding box center [372, 51] width 67 height 18
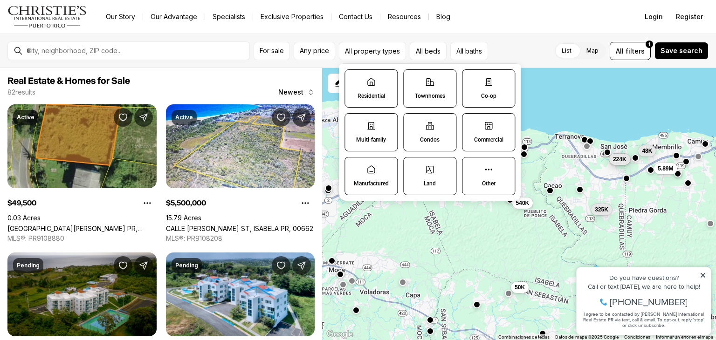
click at [373, 84] on icon at bounding box center [370, 81] width 9 height 9
click at [354, 79] on button "Residential" at bounding box center [349, 74] width 9 height 9
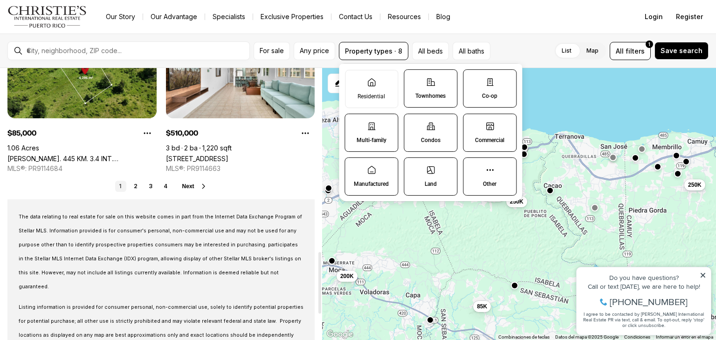
scroll to position [811, 0]
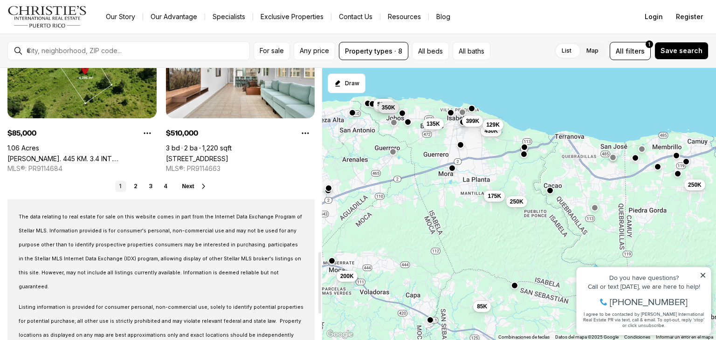
click at [193, 187] on span "Next" at bounding box center [188, 186] width 12 height 7
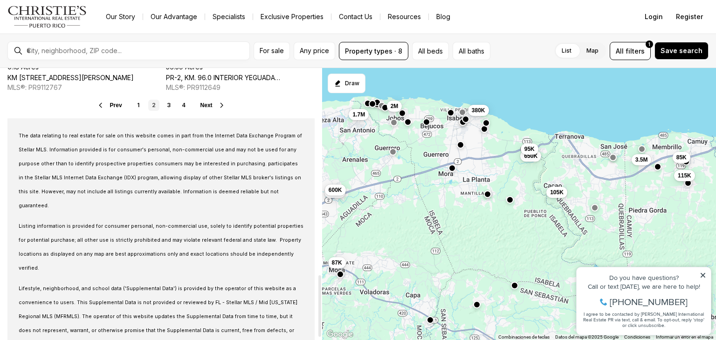
scroll to position [925, 0]
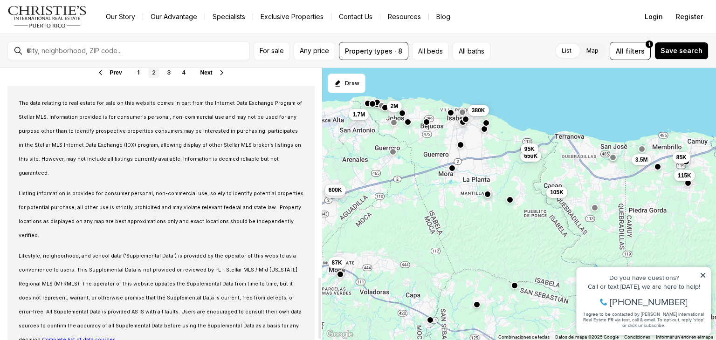
click at [209, 74] on span "Next" at bounding box center [206, 72] width 12 height 7
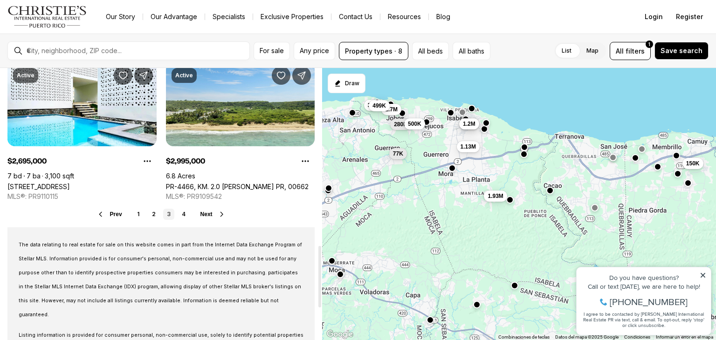
scroll to position [784, 0]
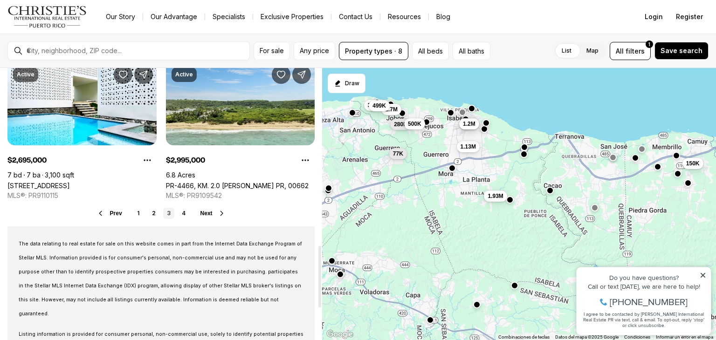
click at [207, 213] on span "Next" at bounding box center [206, 213] width 12 height 7
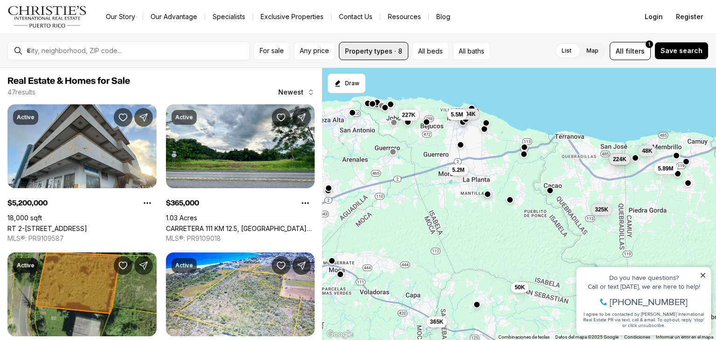
click at [379, 50] on button "Property types · 8" at bounding box center [373, 51] width 69 height 18
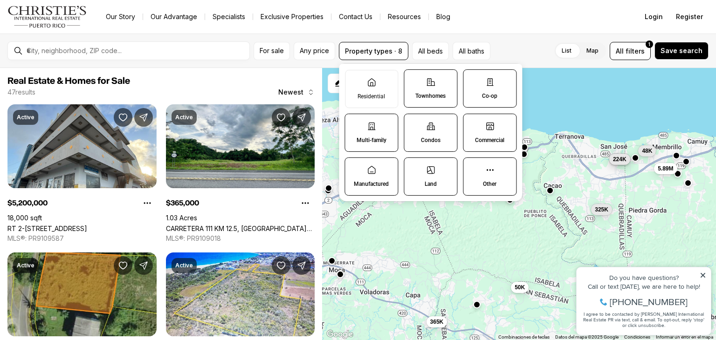
click at [381, 133] on label "Multi-family" at bounding box center [372, 133] width 54 height 38
click at [354, 124] on button "Multi-family" at bounding box center [349, 118] width 9 height 9
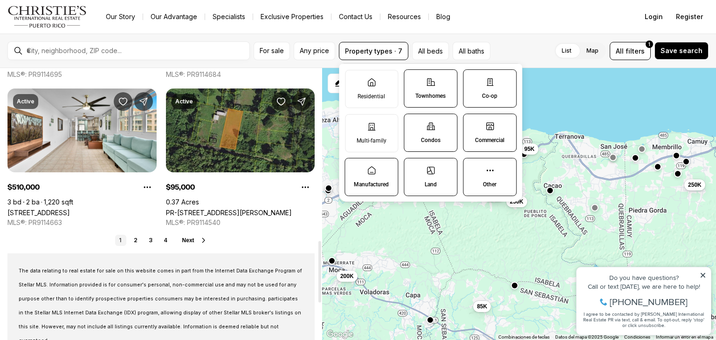
scroll to position [763, 0]
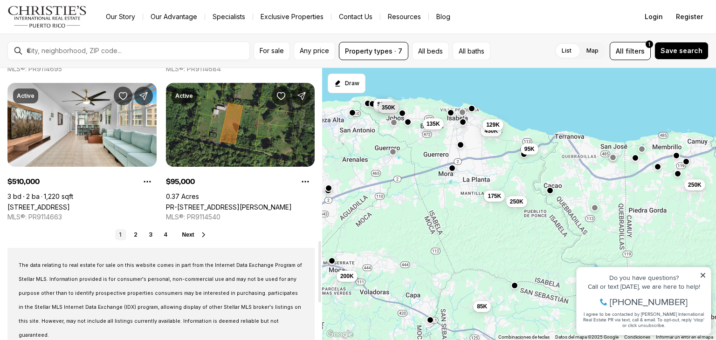
click at [187, 235] on span "Next" at bounding box center [188, 235] width 12 height 7
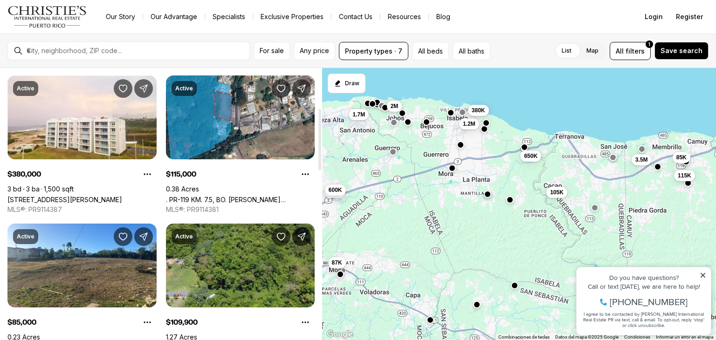
scroll to position [177, 0]
